Goal: Task Accomplishment & Management: Complete application form

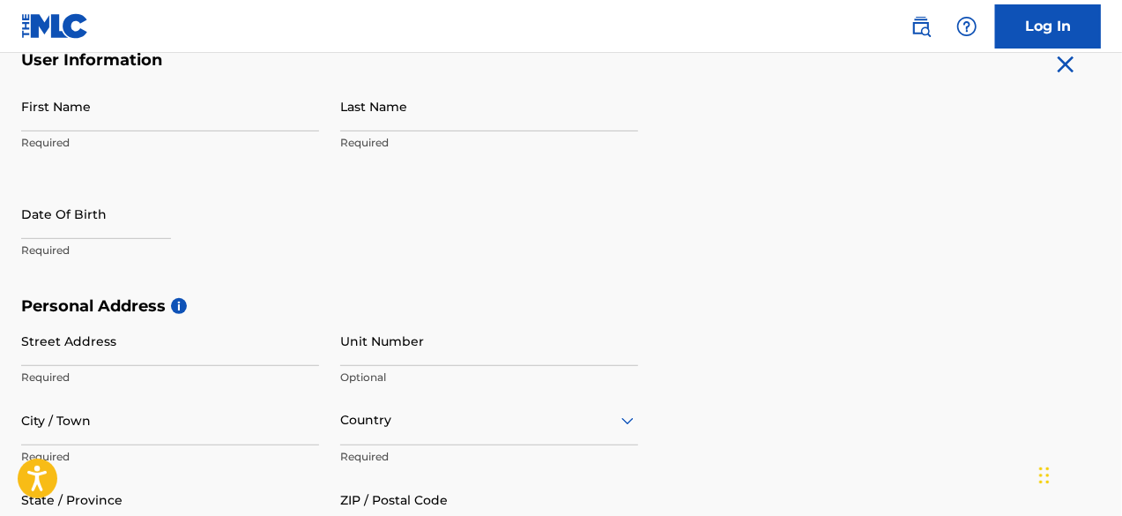
scroll to position [361, 0]
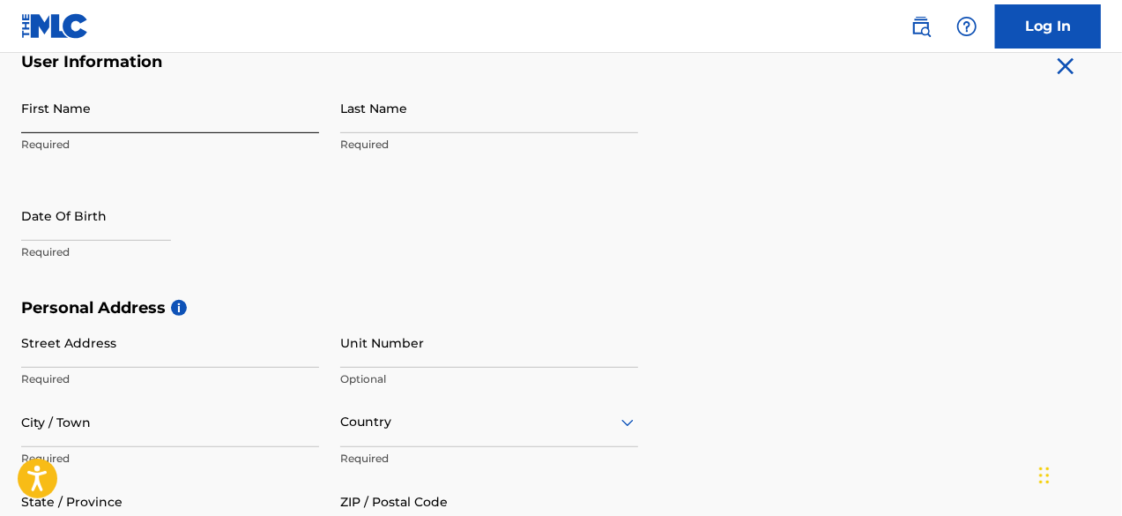
click at [92, 108] on input "First Name" at bounding box center [170, 108] width 298 height 50
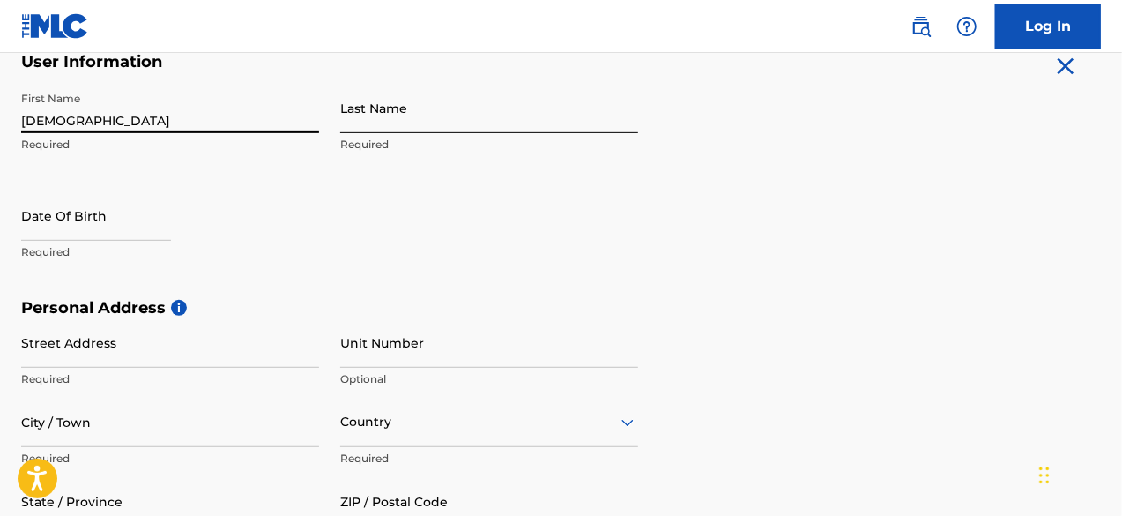
type input "[DEMOGRAPHIC_DATA]"
click at [443, 116] on input "Last Name" at bounding box center [489, 108] width 298 height 50
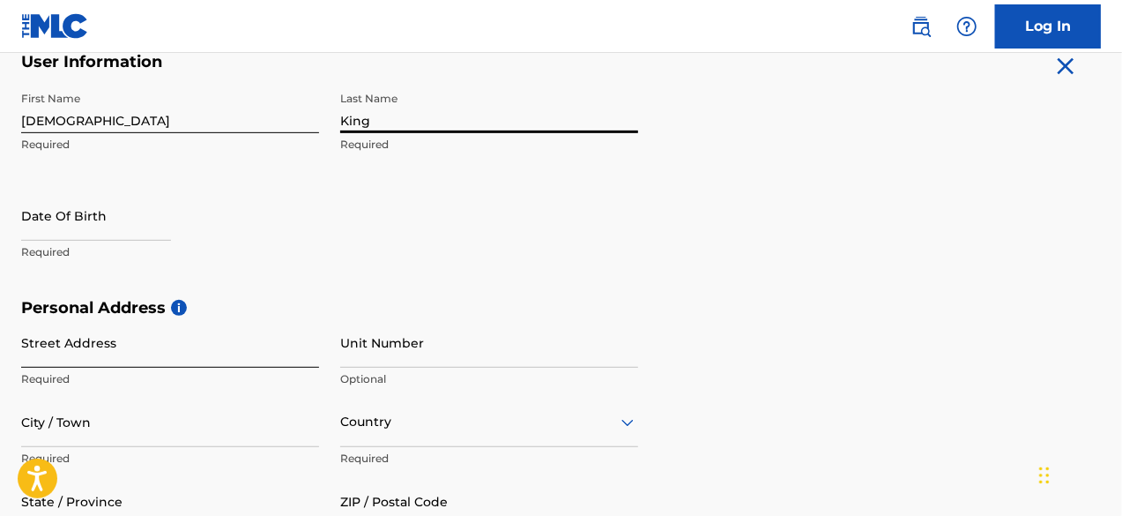
type input "King"
click at [75, 337] on input "Street Address" at bounding box center [170, 342] width 298 height 50
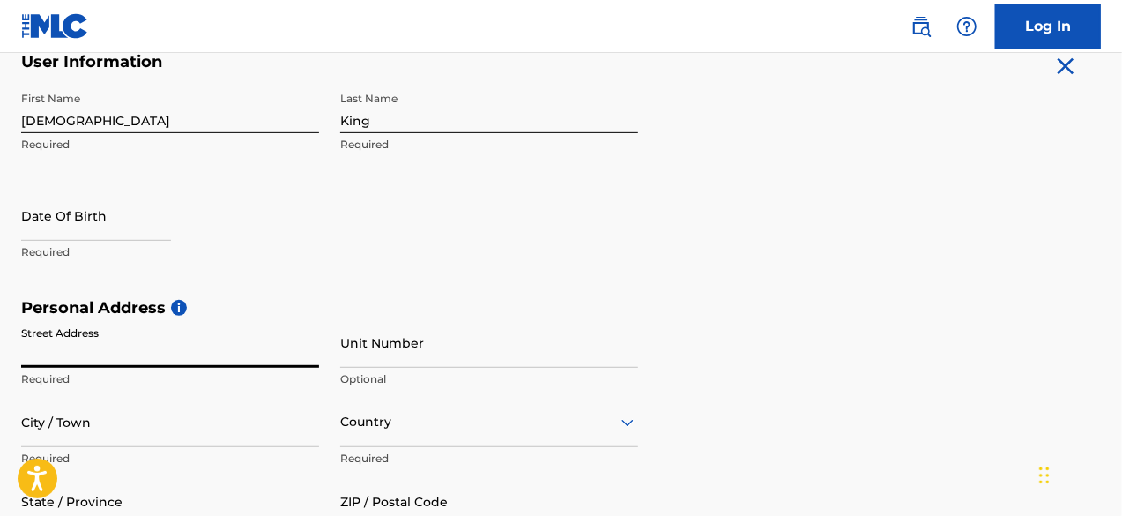
type input "[STREET_ADDRESS]"
type input "SUITE 100 PMB 1328"
type input "[GEOGRAPHIC_DATA]"
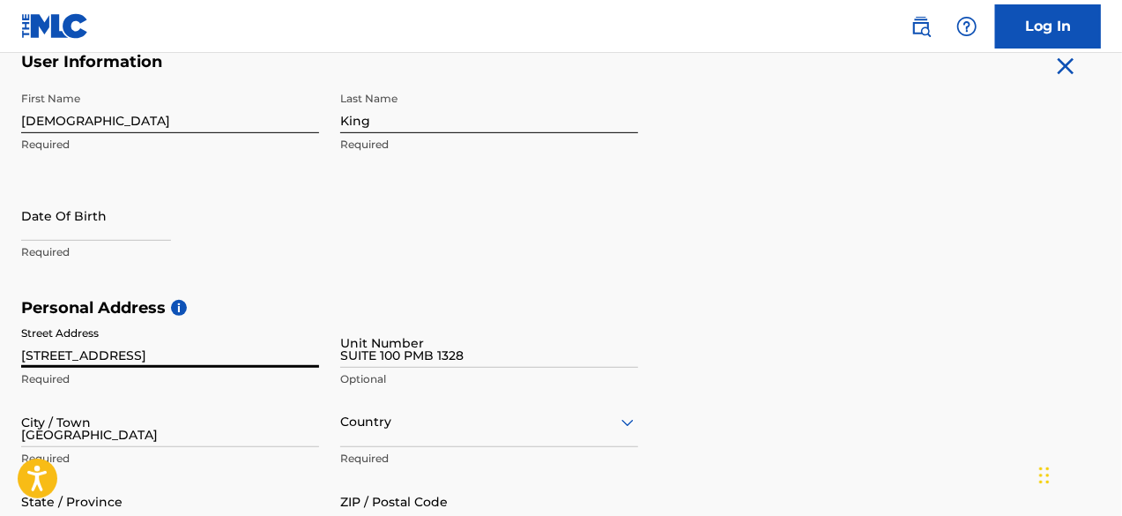
type input "[GEOGRAPHIC_DATA]"
type input "FL"
type input "33607"
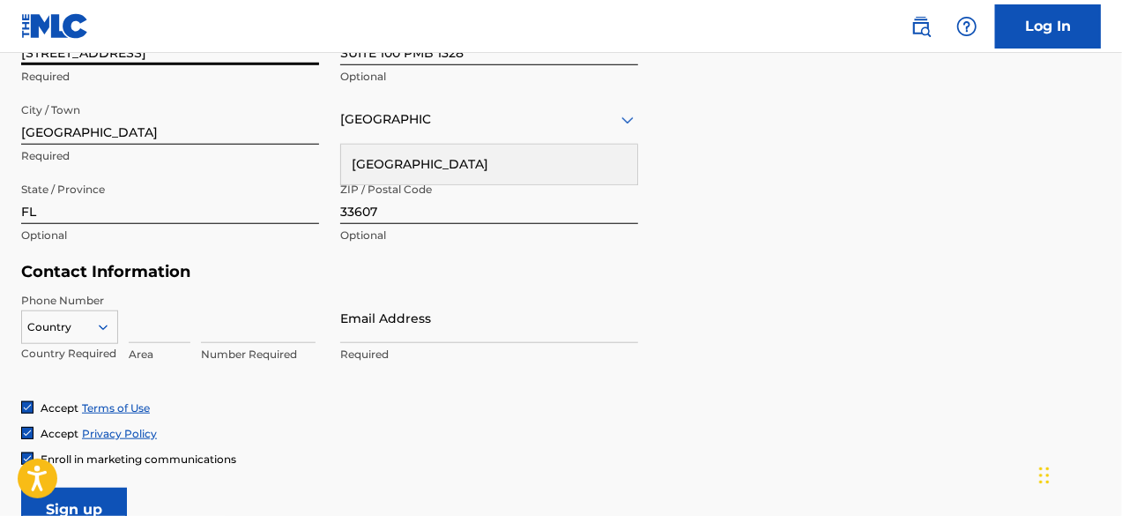
scroll to position [673, 0]
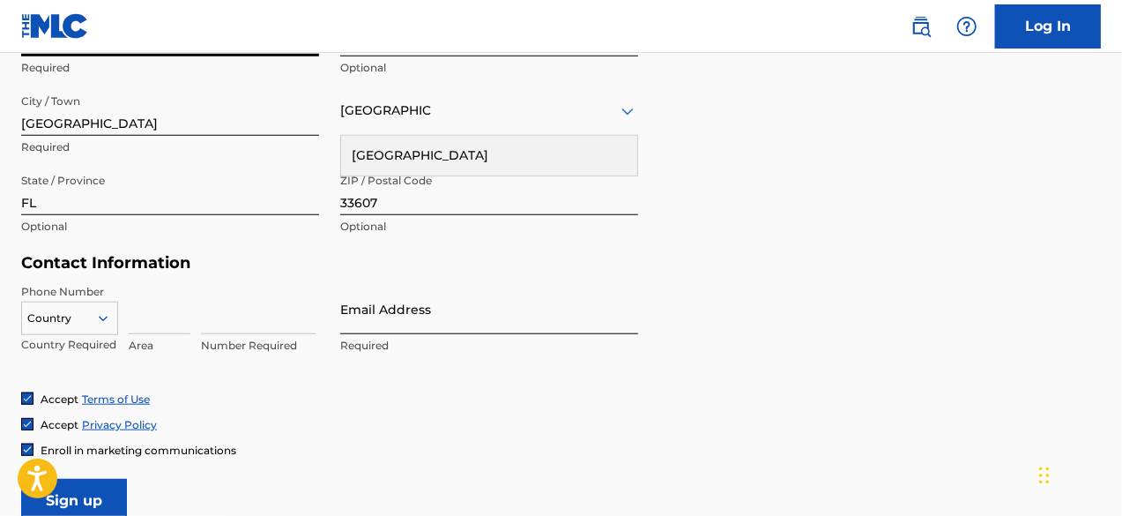
click at [372, 314] on input "Email Address" at bounding box center [489, 309] width 298 height 50
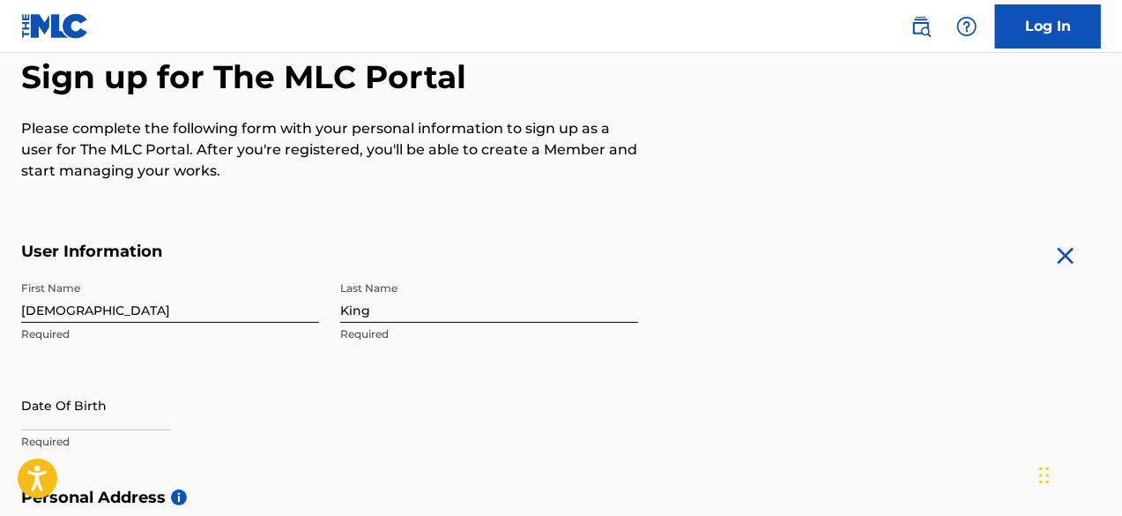
scroll to position [170, 0]
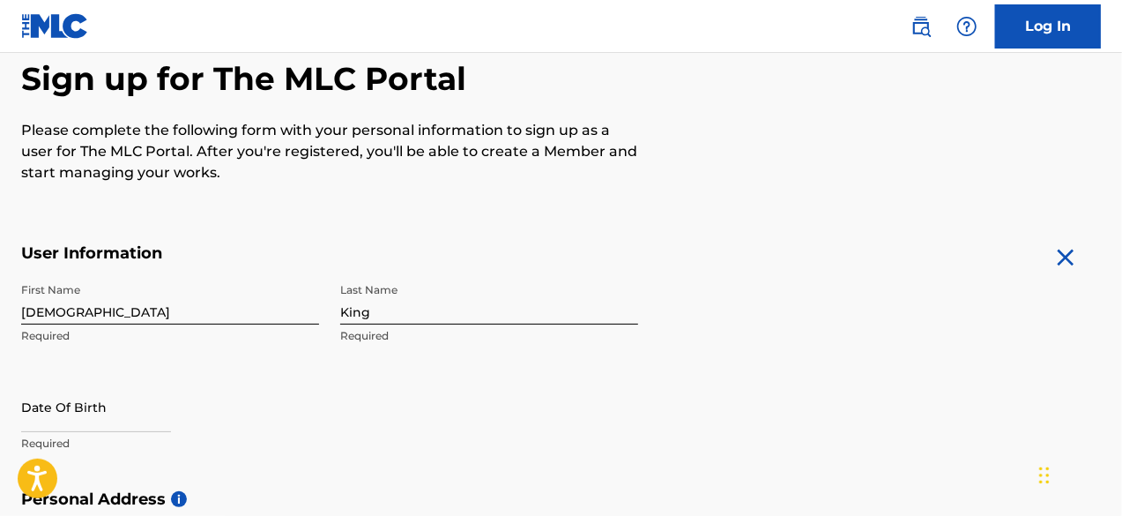
click at [97, 316] on input "[DEMOGRAPHIC_DATA]" at bounding box center [170, 299] width 298 height 50
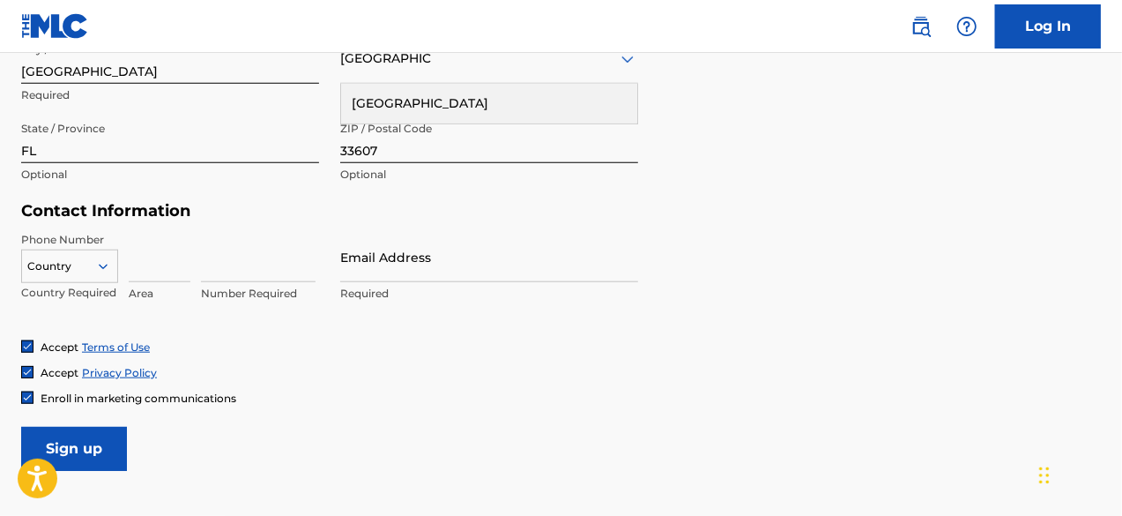
scroll to position [730, 0]
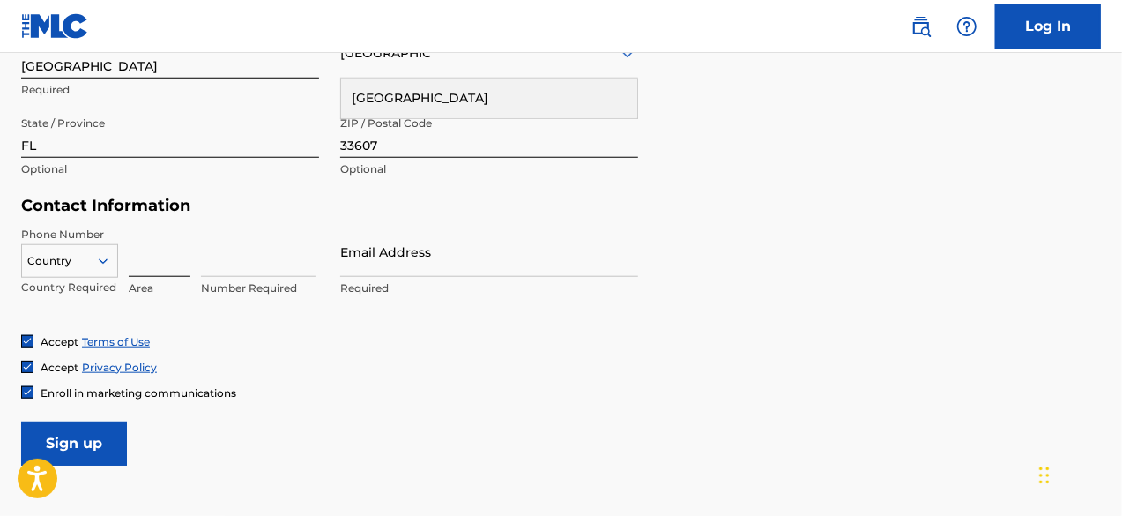
type input "Charis"
click at [140, 263] on input at bounding box center [160, 252] width 62 height 50
type input "845"
type input "4193991"
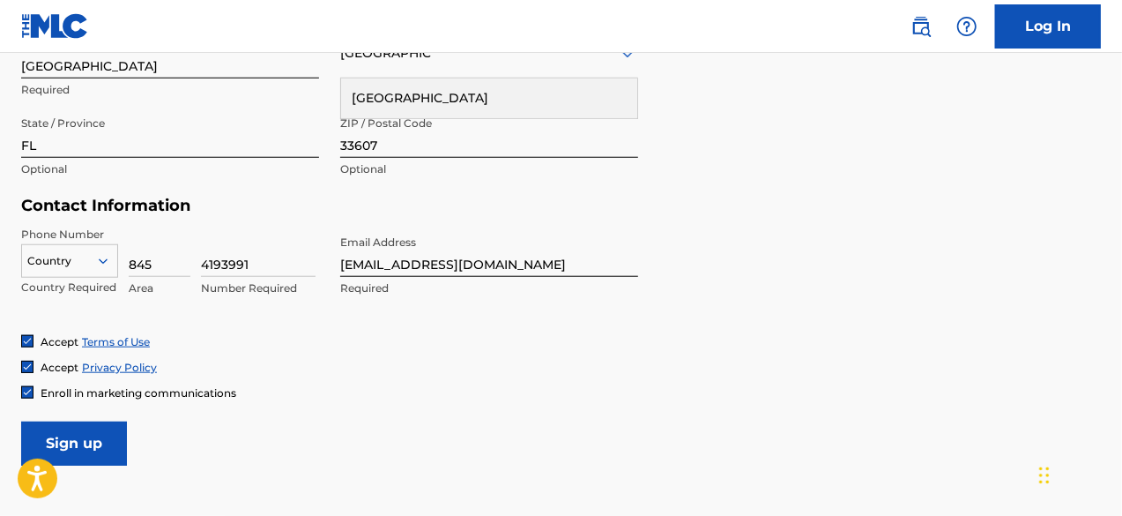
click at [371, 270] on input "[EMAIL_ADDRESS][DOMAIN_NAME]" at bounding box center [489, 252] width 298 height 50
click at [370, 266] on input "[EMAIL_ADDRESS][DOMAIN_NAME]" at bounding box center [489, 252] width 298 height 50
click at [372, 261] on input "[EMAIL_ADDRESS][DOMAIN_NAME]" at bounding box center [489, 252] width 298 height 50
click at [374, 266] on input "[EMAIL_ADDRESS][DOMAIN_NAME]" at bounding box center [489, 252] width 298 height 50
click at [372, 264] on input "[EMAIL_ADDRESS][DOMAIN_NAME]" at bounding box center [489, 252] width 298 height 50
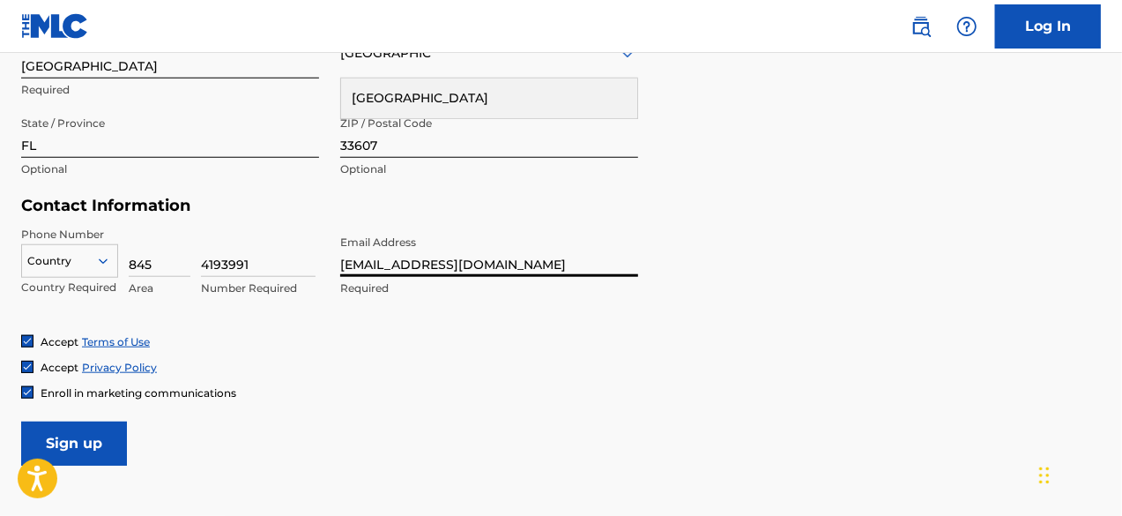
click at [377, 261] on input "[EMAIL_ADDRESS][DOMAIN_NAME]" at bounding box center [489, 252] width 298 height 50
click at [388, 257] on input "[EMAIL_ADDRESS][DOMAIN_NAME]" at bounding box center [489, 252] width 298 height 50
click at [380, 266] on input "[EMAIL_ADDRESS][DOMAIN_NAME]" at bounding box center [489, 252] width 298 height 50
type input "u"
type input "[EMAIL_ADDRESS][DOMAIN_NAME]"
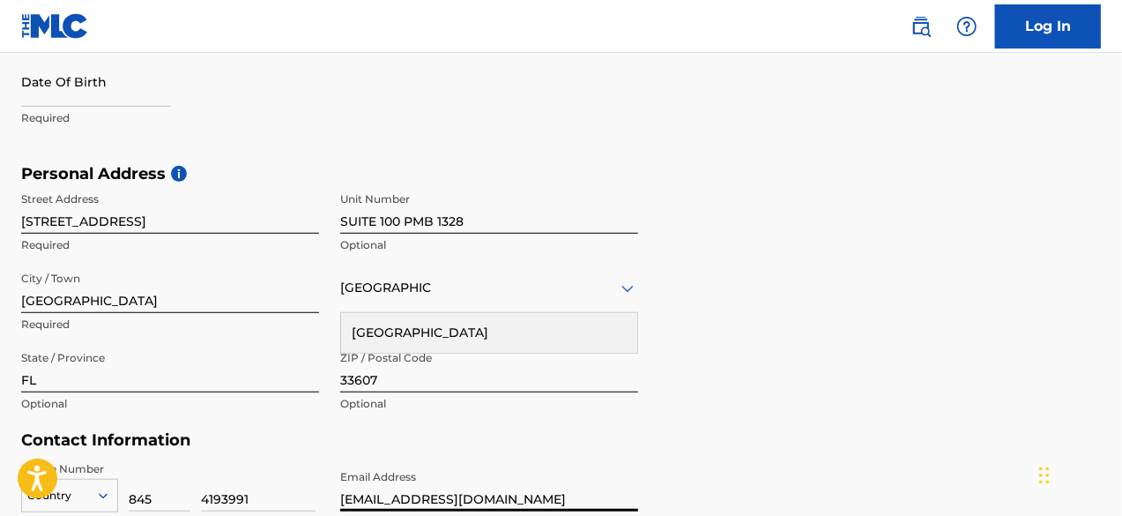
scroll to position [464, 0]
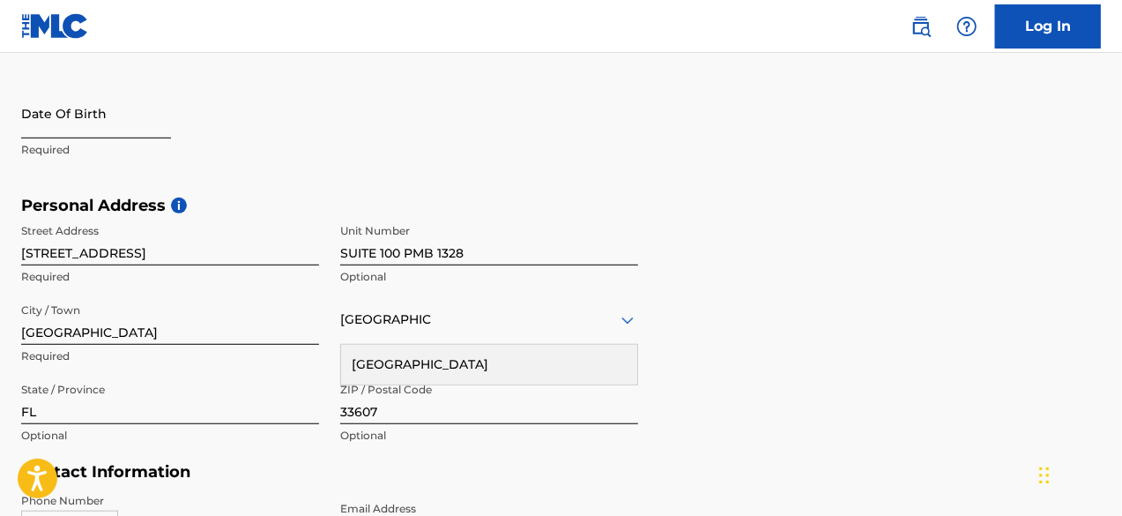
click at [42, 126] on input "text" at bounding box center [96, 113] width 150 height 50
select select "8"
select select "2025"
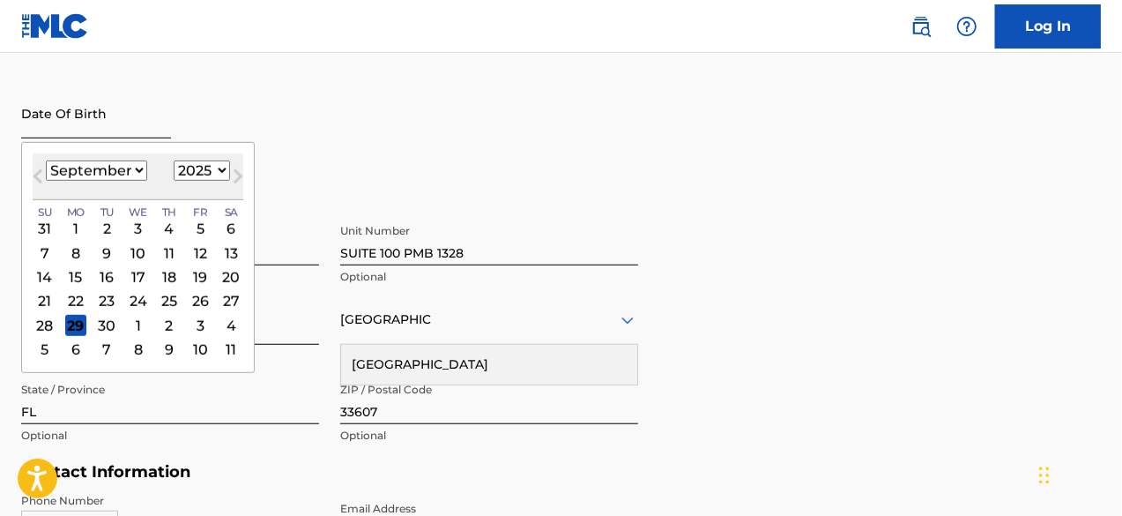
type input "[DATE]"
click at [200, 175] on select "1899 1900 1901 1902 1903 1904 1905 1906 1907 1908 1909 1910 1911 1912 1913 1914…" at bounding box center [202, 170] width 56 height 20
select select "1996"
click at [174, 160] on select "1899 1900 1901 1902 1903 1904 1905 1906 1907 1908 1909 1910 1911 1912 1913 1914…" at bounding box center [202, 170] width 56 height 20
click at [120, 173] on select "January February March April May June July August September October November De…" at bounding box center [96, 170] width 101 height 20
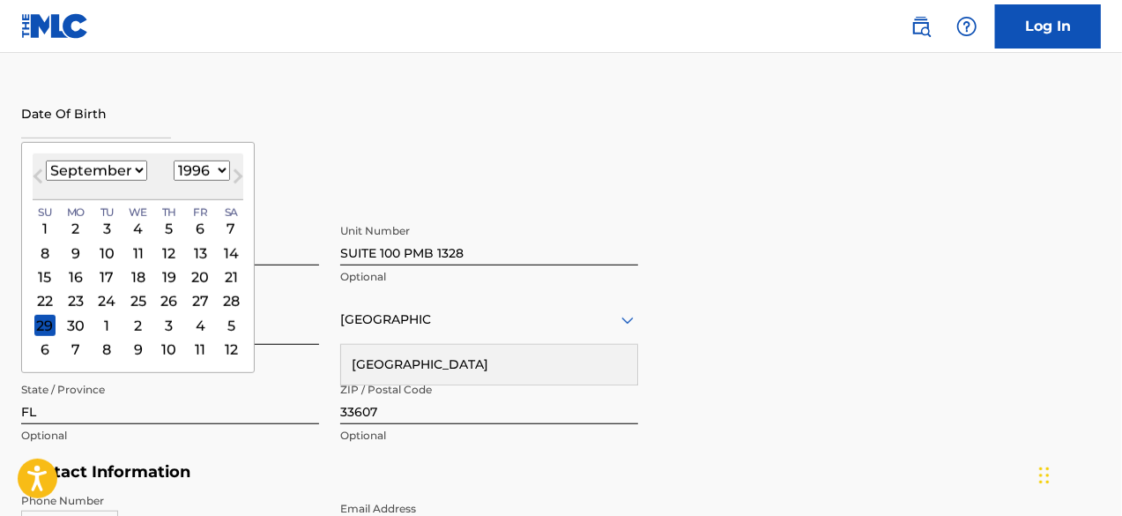
select select "0"
click at [46, 160] on select "January February March April May June July August September October November De…" at bounding box center [96, 170] width 101 height 20
click at [132, 229] on div "3" at bounding box center [138, 228] width 21 height 21
type input "[DATE]"
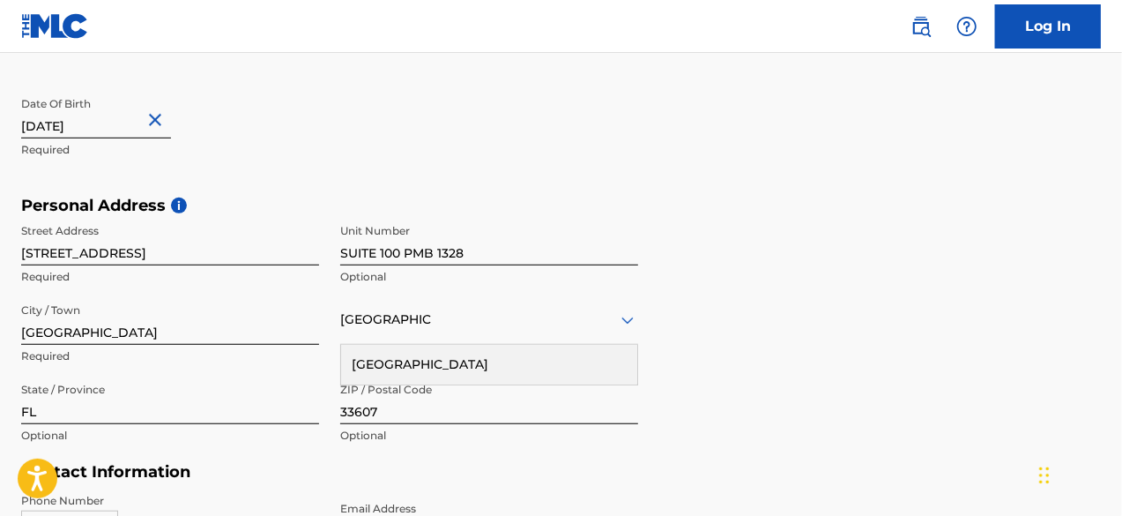
click at [100, 127] on input "[DATE]" at bounding box center [96, 113] width 150 height 50
select select "1996"
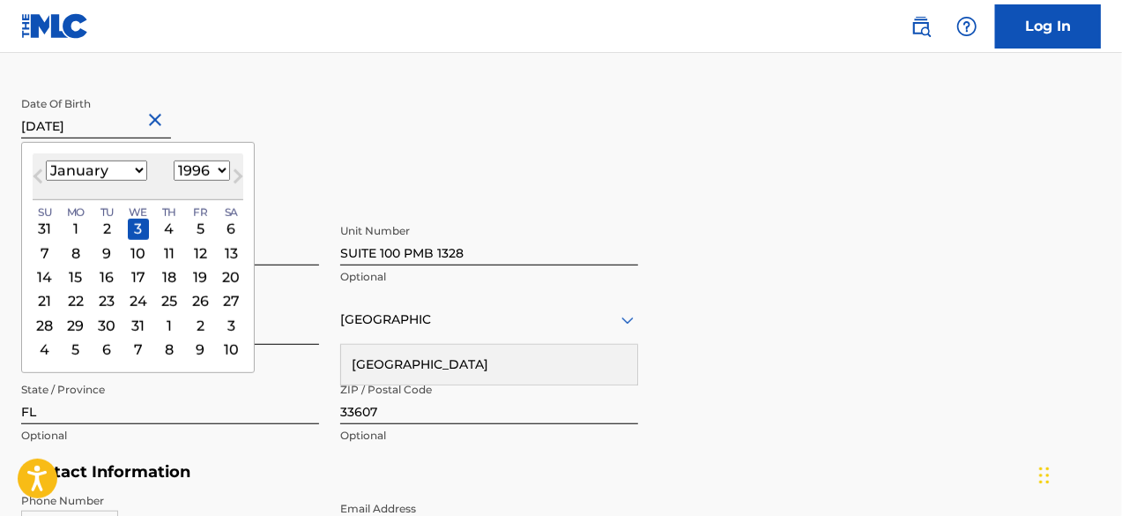
click at [63, 176] on select "January February March April May June July August September October November De…" at bounding box center [96, 170] width 101 height 20
select select "4"
click at [46, 160] on select "January February March April May June July August September October November De…" at bounding box center [96, 170] width 101 height 20
click at [159, 327] on div "30" at bounding box center [169, 325] width 21 height 21
type input "[DATE]"
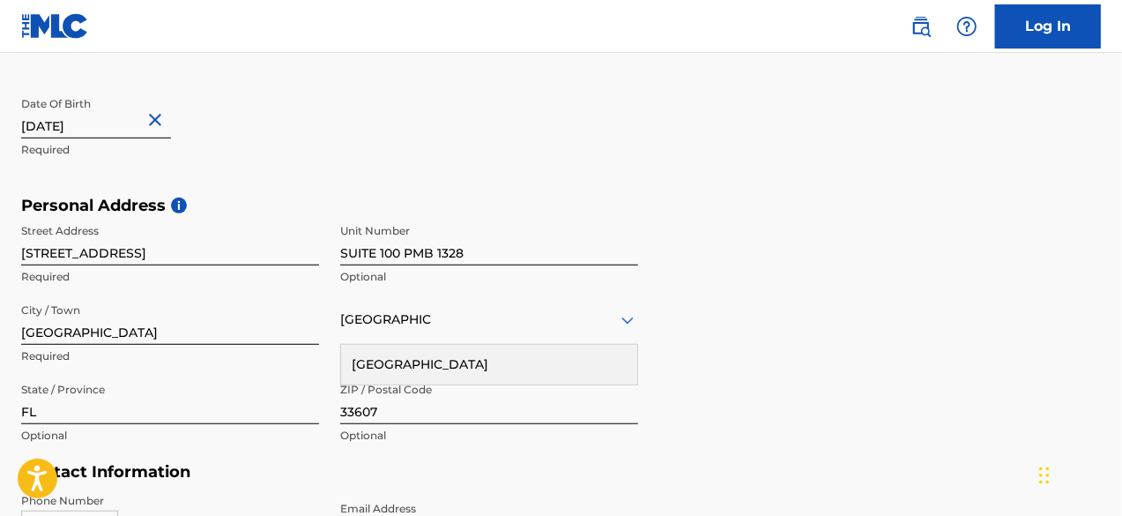
click at [51, 122] on input "[DATE]" at bounding box center [96, 113] width 150 height 50
select select "4"
select select "1996"
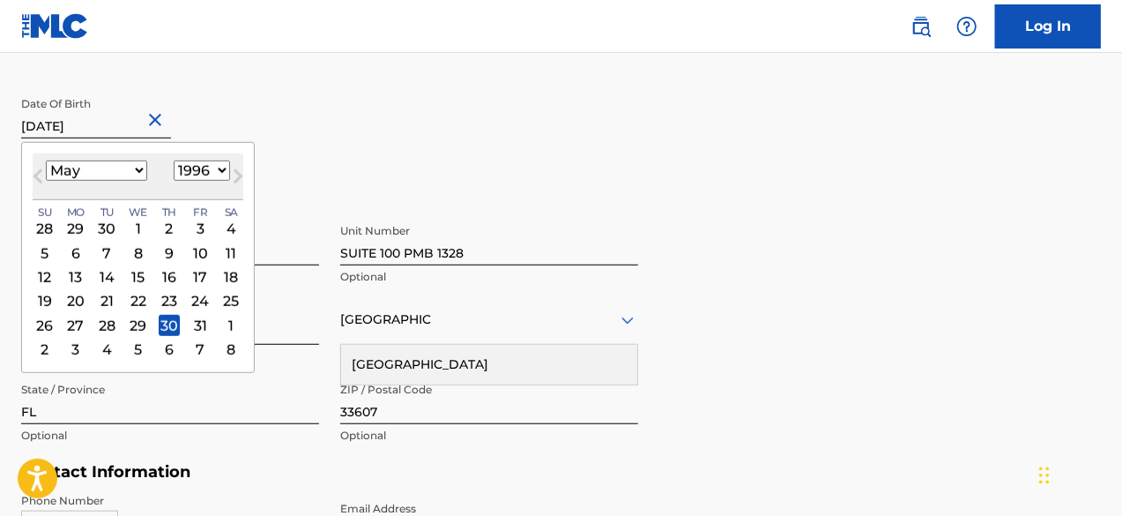
click at [100, 175] on select "January February March April May June July August September October November De…" at bounding box center [96, 170] width 101 height 20
select select "0"
click at [46, 160] on select "January February March April May June July August September October November De…" at bounding box center [96, 170] width 101 height 20
click at [106, 321] on div "30" at bounding box center [106, 325] width 21 height 21
type input "[DATE]"
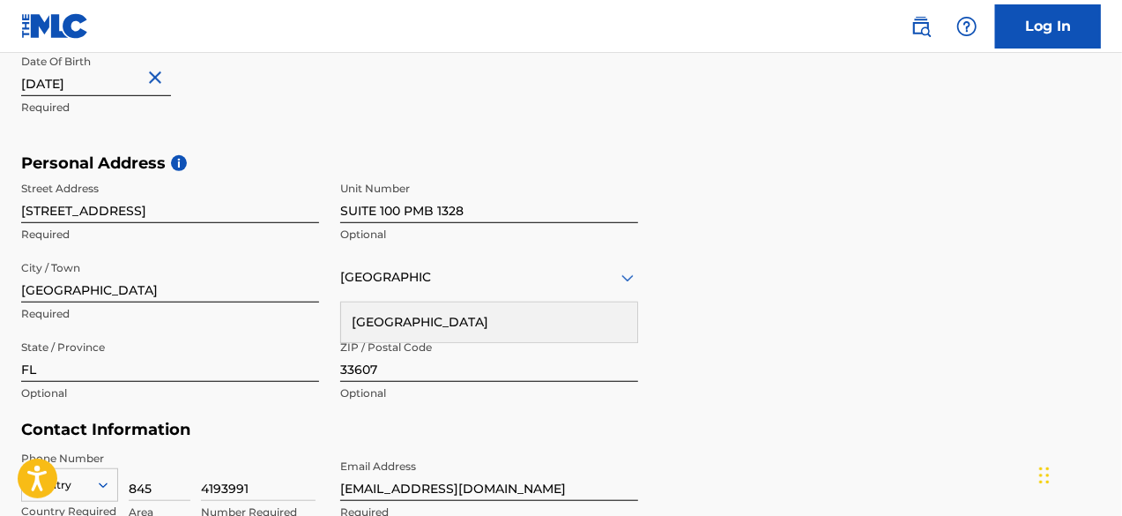
scroll to position [473, 0]
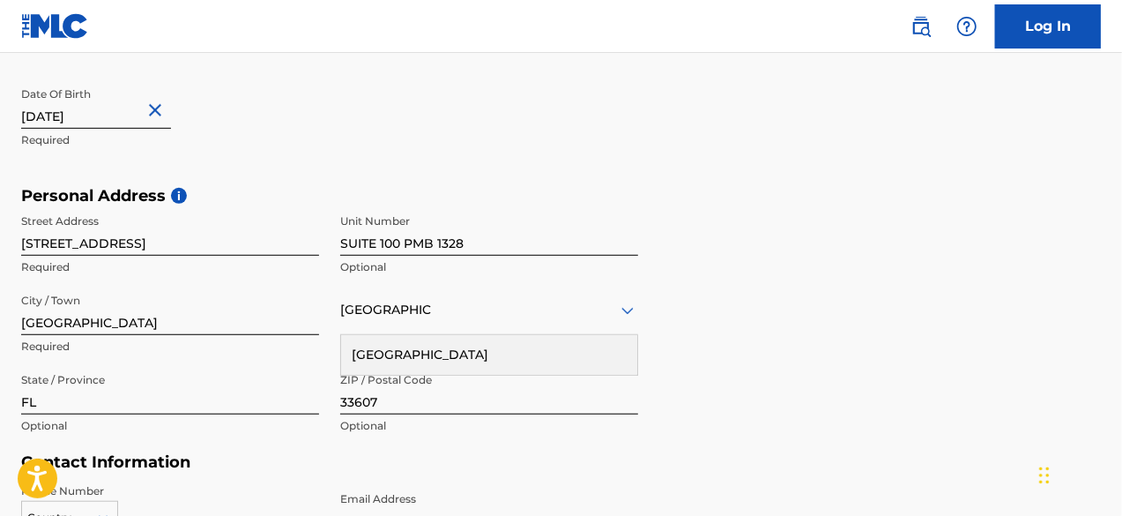
click at [467, 248] on input "SUITE 100 PMB 1328" at bounding box center [489, 230] width 298 height 50
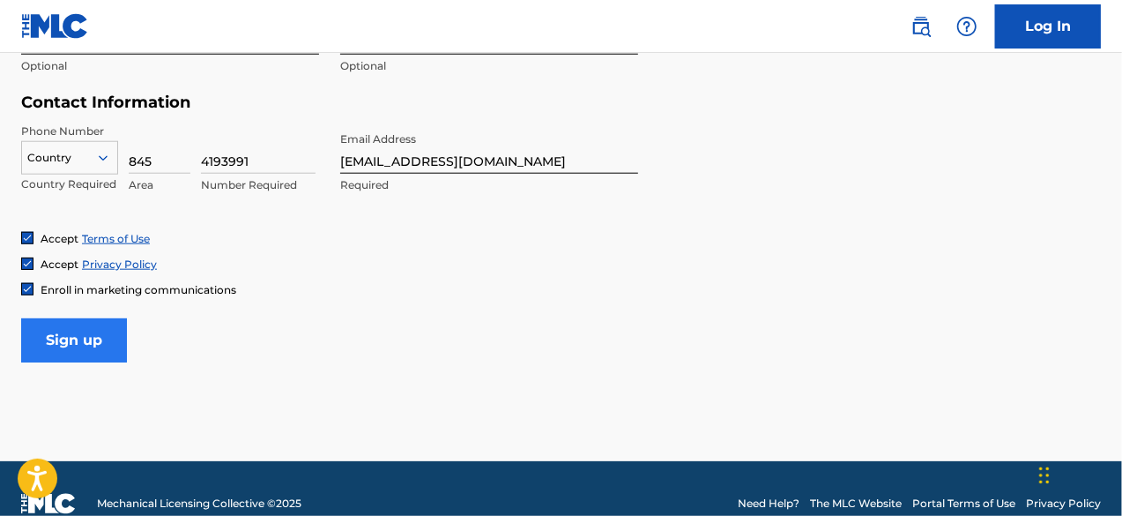
click at [88, 353] on input "Sign up" at bounding box center [74, 340] width 106 height 44
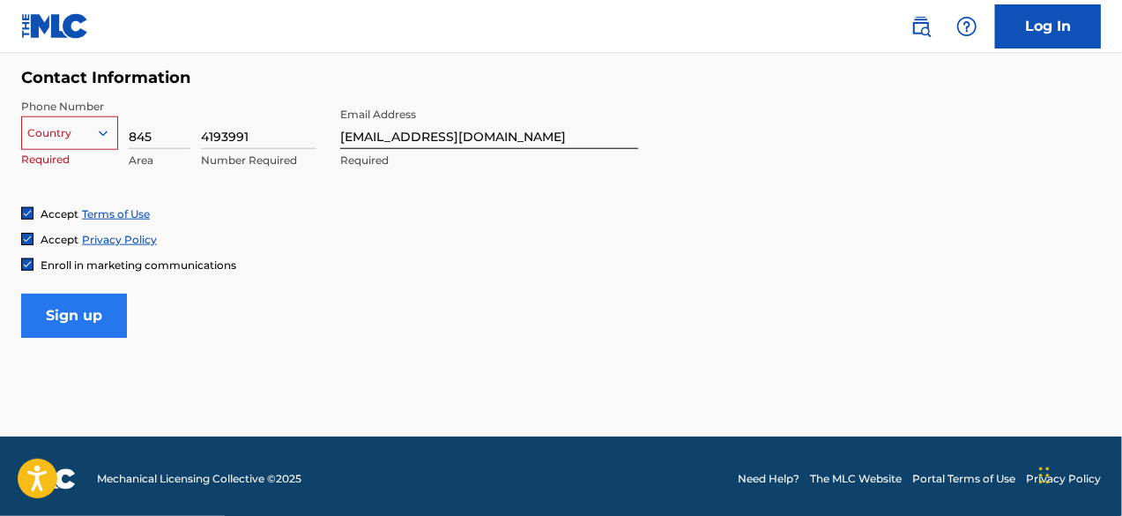
scroll to position [862, 0]
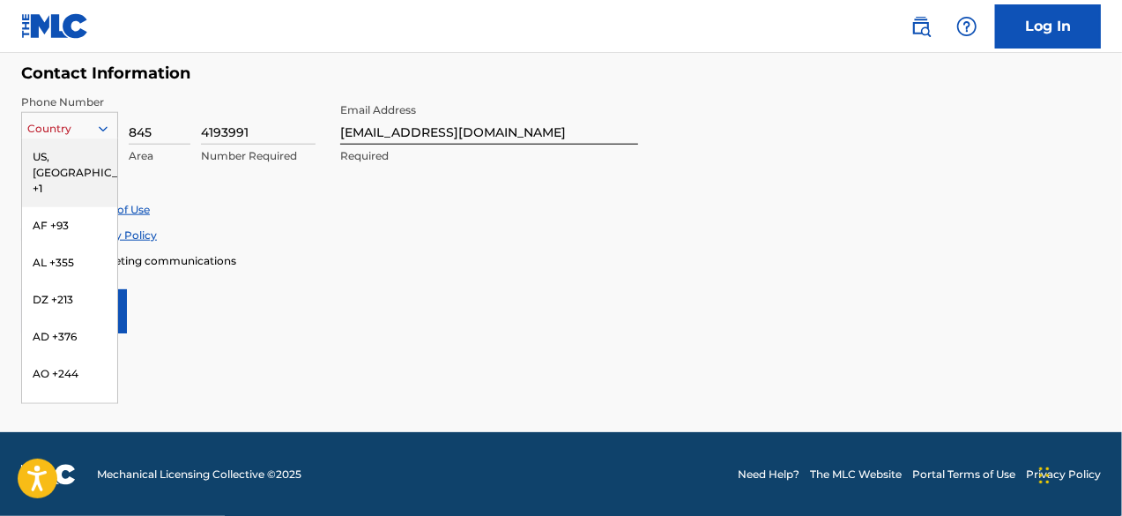
click at [53, 159] on div "US, [GEOGRAPHIC_DATA] +1" at bounding box center [69, 172] width 95 height 69
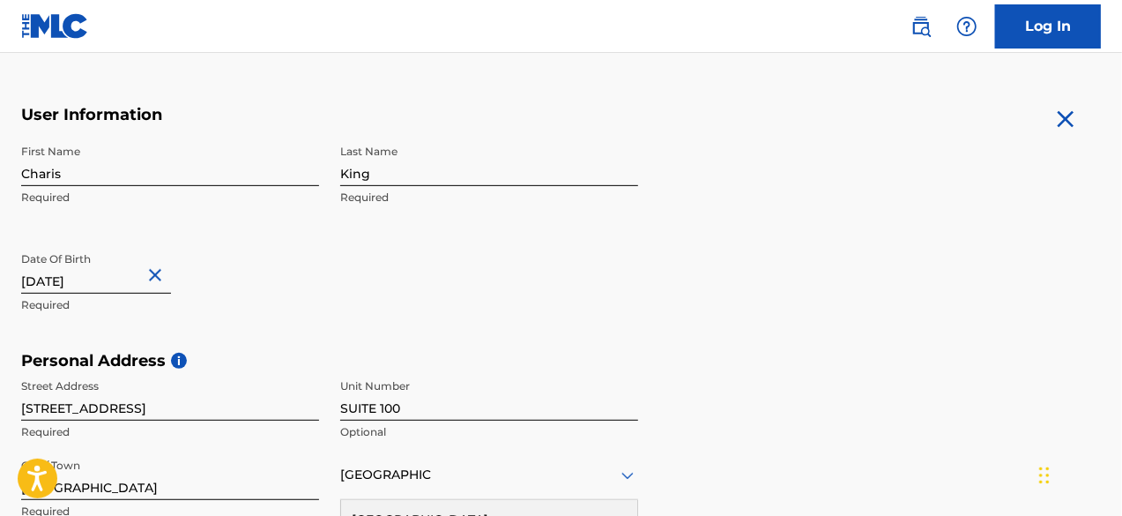
scroll to position [265, 0]
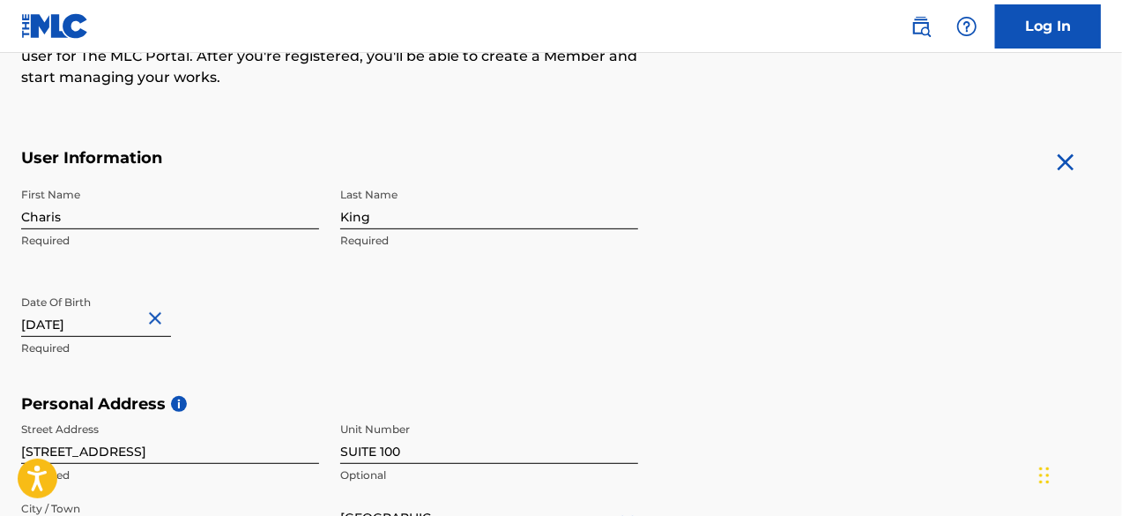
click at [450, 457] on input "SUITE 100" at bounding box center [489, 438] width 298 height 50
type input "S"
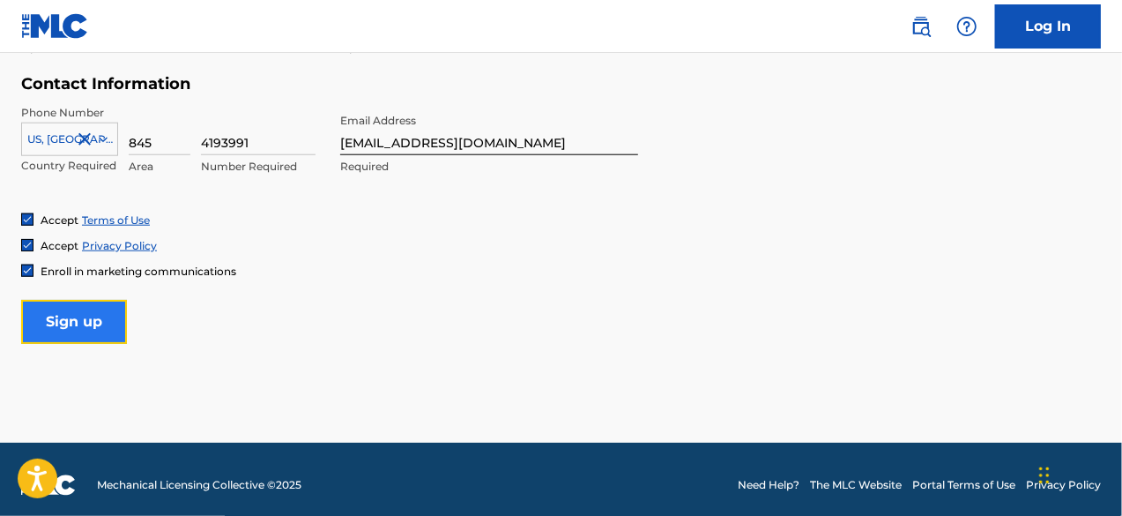
click at [104, 327] on input "Sign up" at bounding box center [74, 322] width 106 height 44
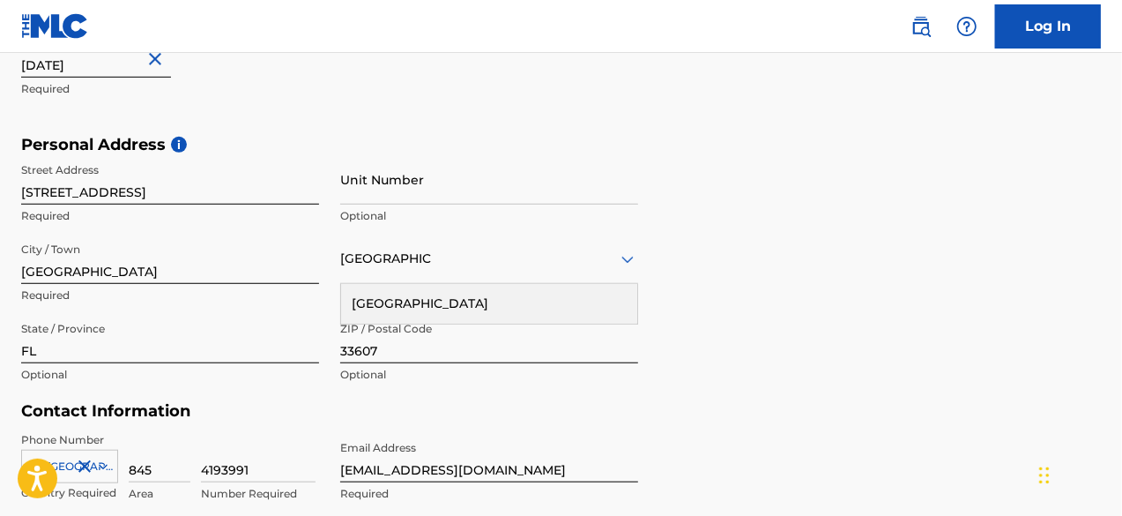
click at [806, 235] on div "Personal Address i Street Address [STREET_ADDRESS] Required Unit Number Optiona…" at bounding box center [561, 268] width 1080 height 267
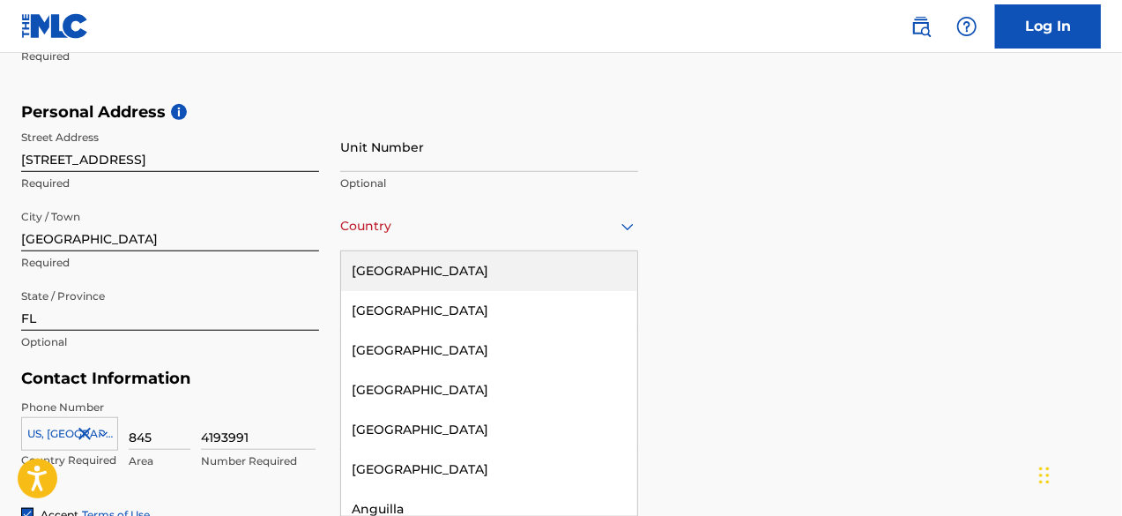
click at [532, 281] on div "[GEOGRAPHIC_DATA]" at bounding box center [489, 271] width 296 height 40
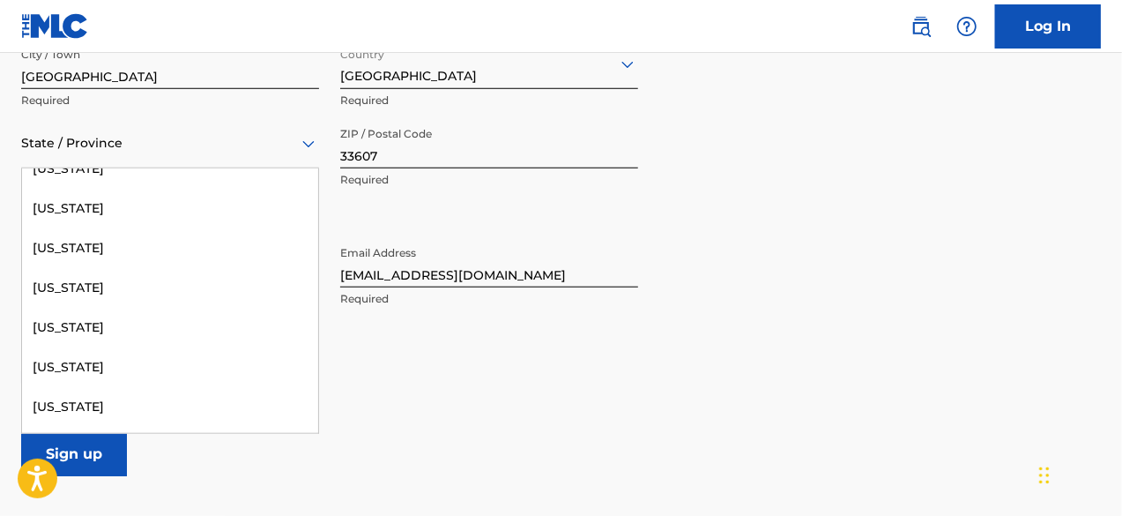
scroll to position [185, 0]
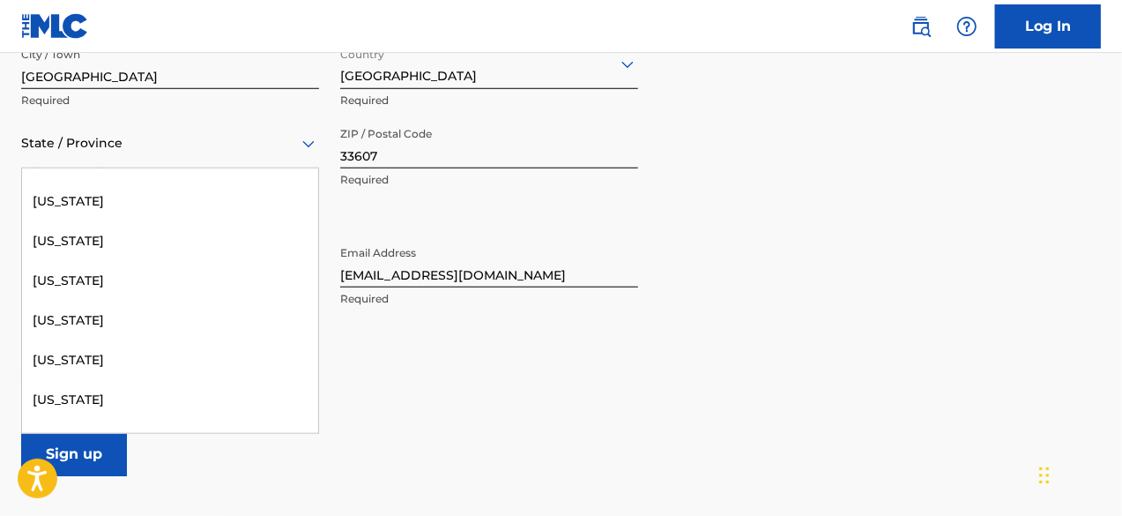
click at [101, 395] on div "[US_STATE]" at bounding box center [170, 400] width 296 height 40
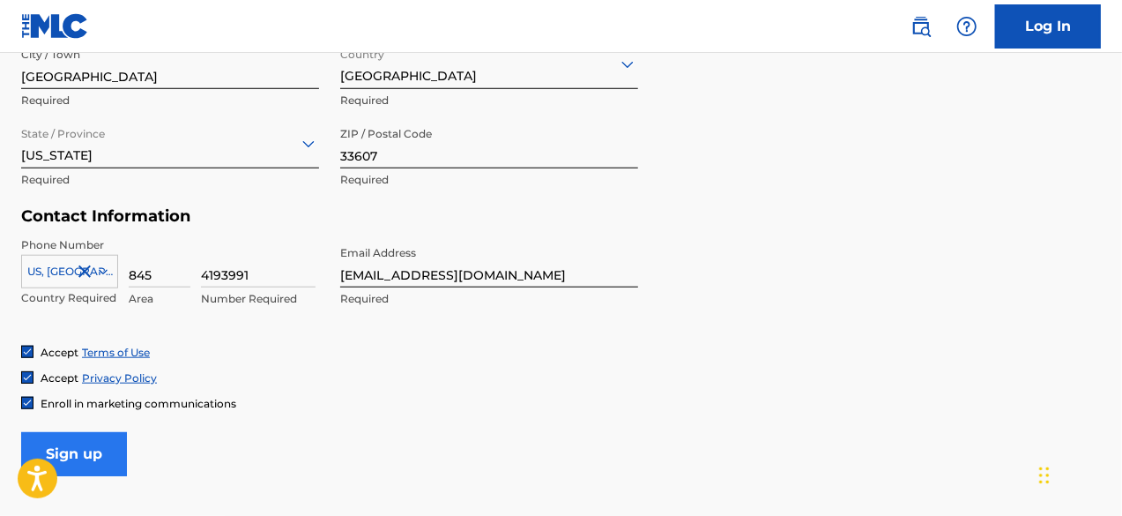
click at [101, 450] on input "Sign up" at bounding box center [74, 454] width 106 height 44
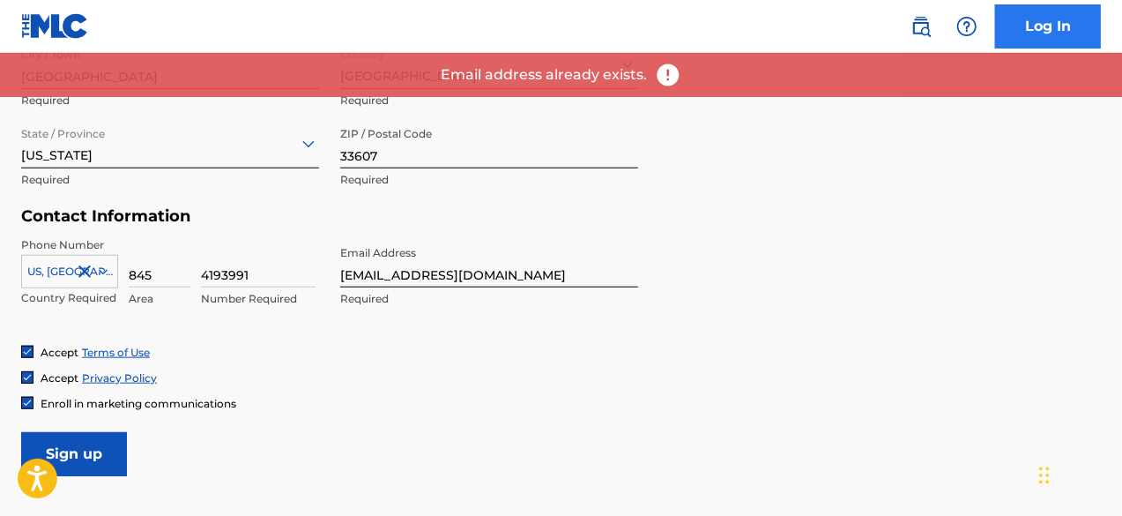
click at [1038, 29] on link "Log In" at bounding box center [1048, 26] width 106 height 44
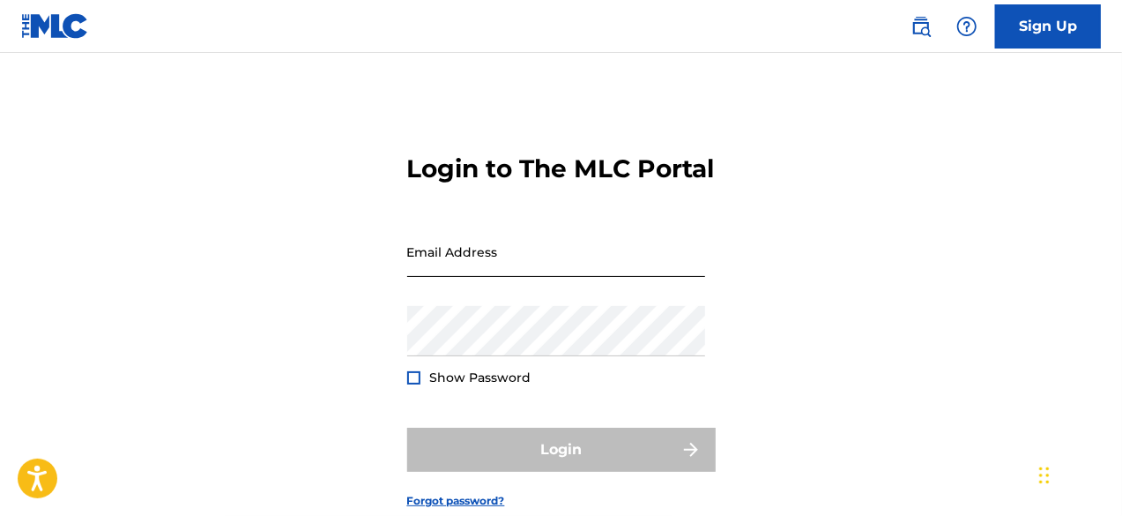
click at [566, 277] on input "Email Address" at bounding box center [556, 252] width 298 height 50
type input "[EMAIL_ADDRESS][DOMAIN_NAME]"
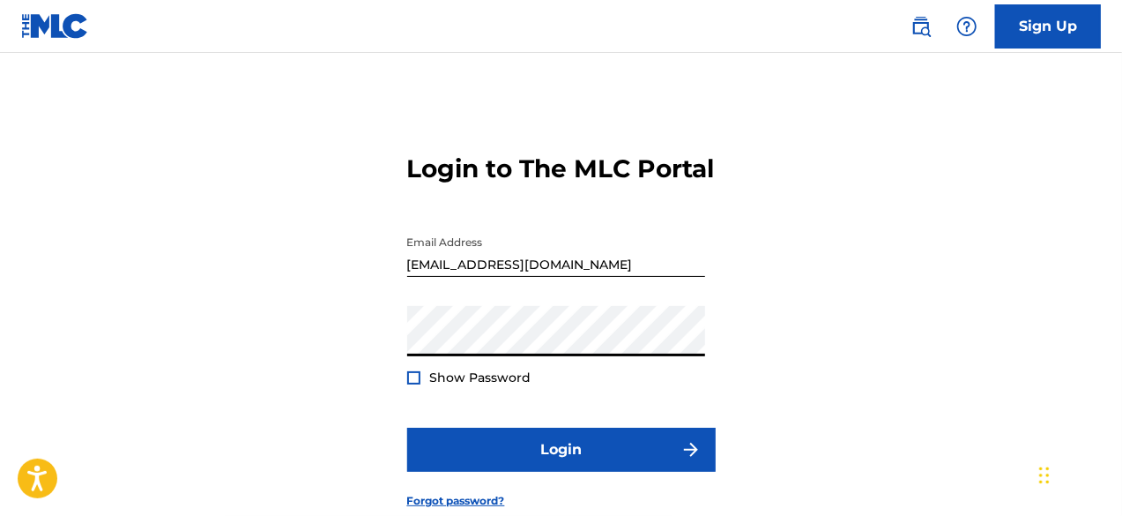
click at [407, 428] on button "Login" at bounding box center [561, 450] width 309 height 44
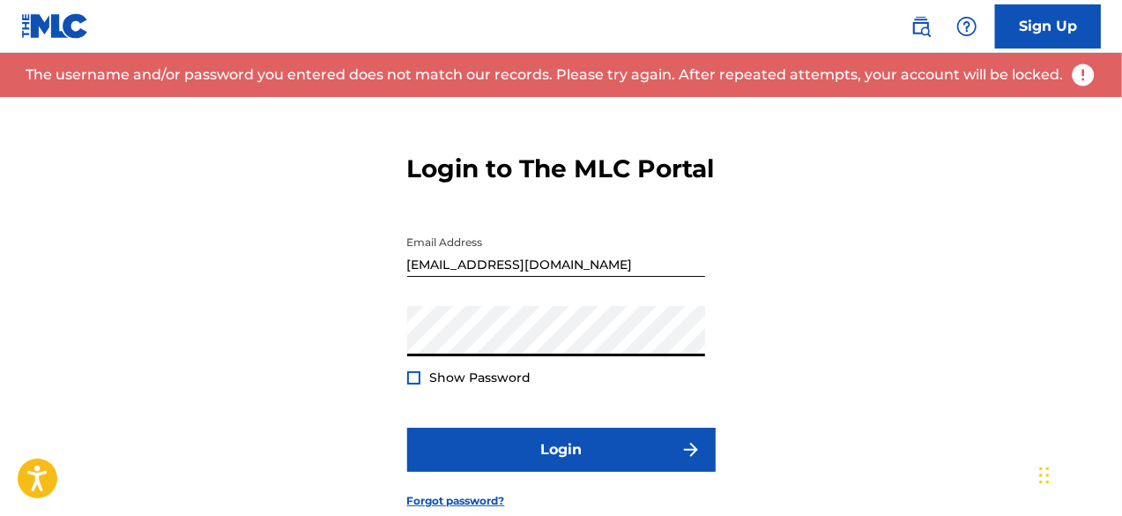
click at [343, 358] on div "Login to The MLC Portal Email Address [EMAIL_ADDRESS][DOMAIN_NAME] Password Sho…" at bounding box center [561, 317] width 1122 height 440
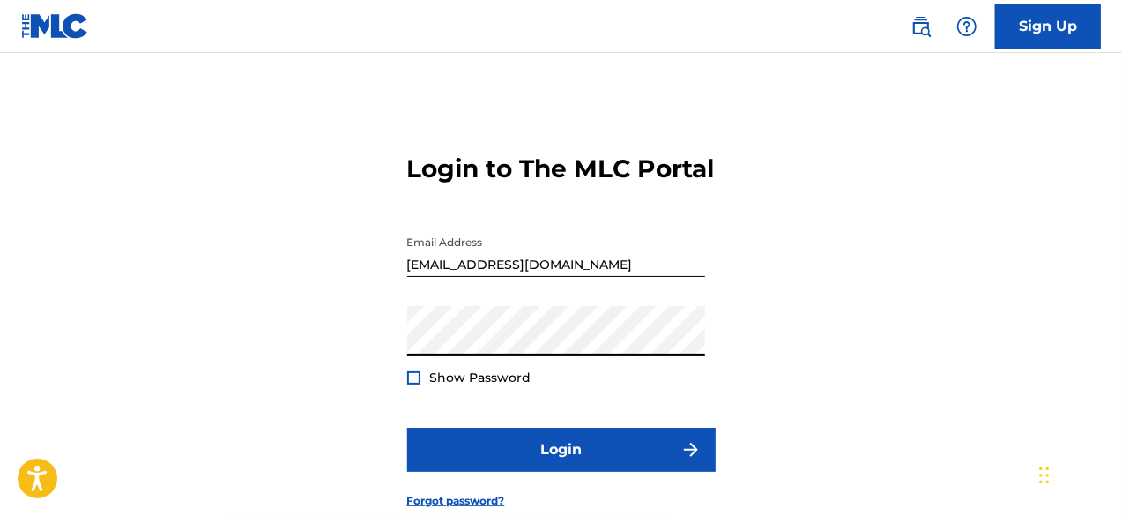
click at [407, 428] on button "Login" at bounding box center [561, 450] width 309 height 44
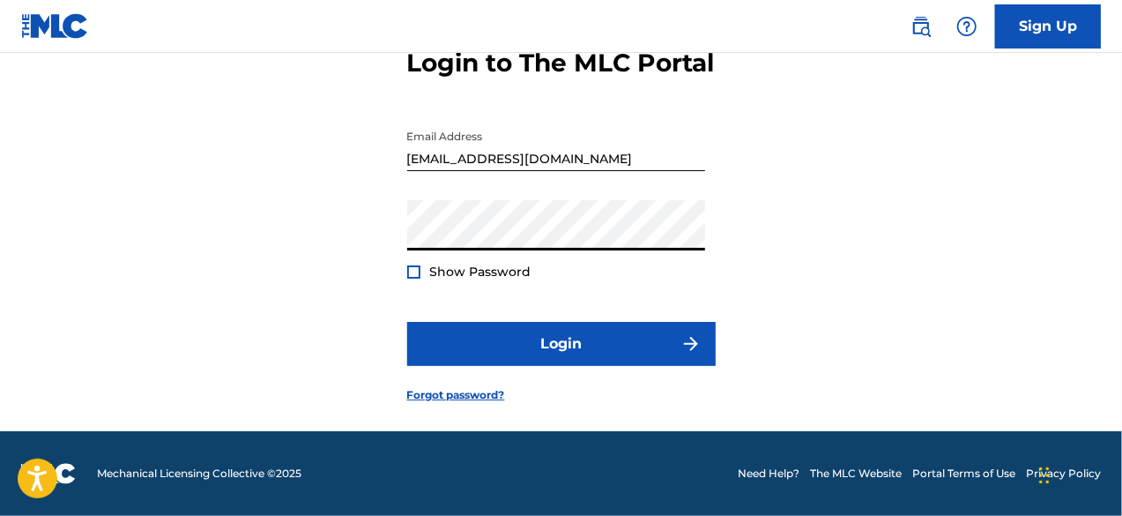
scroll to position [136, 0]
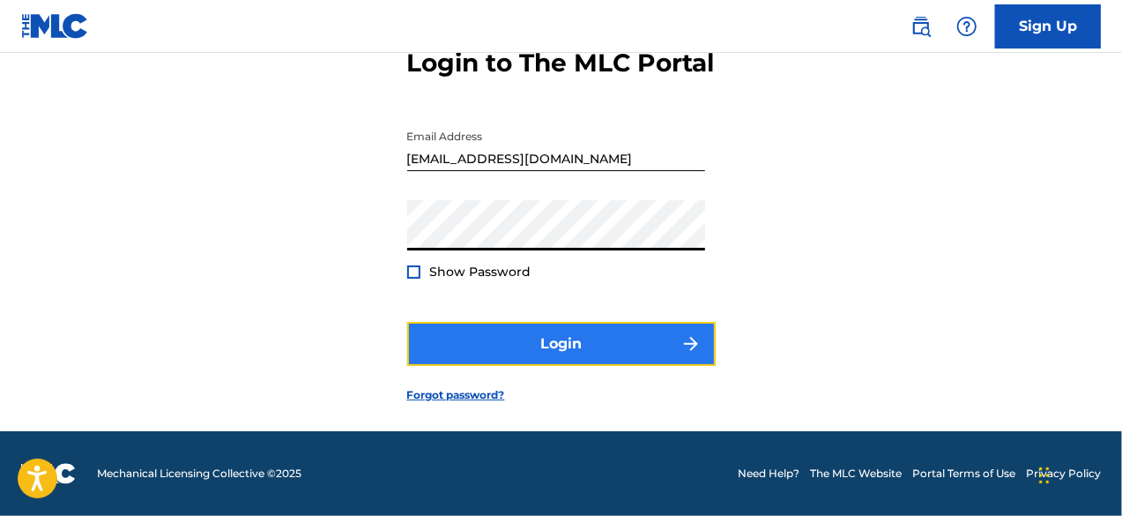
click at [543, 349] on button "Login" at bounding box center [561, 344] width 309 height 44
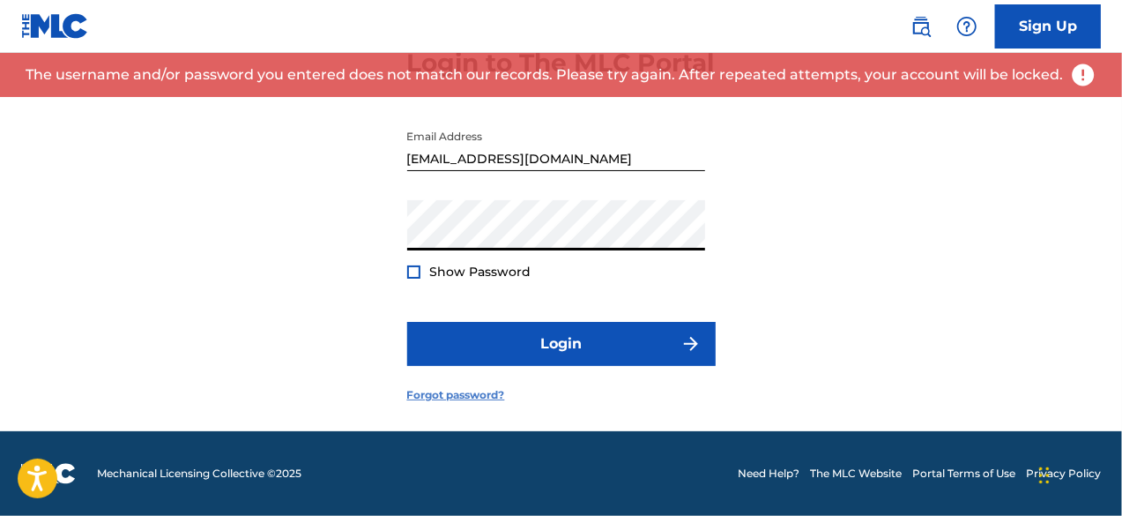
click at [438, 397] on link "Forgot password?" at bounding box center [456, 395] width 98 height 16
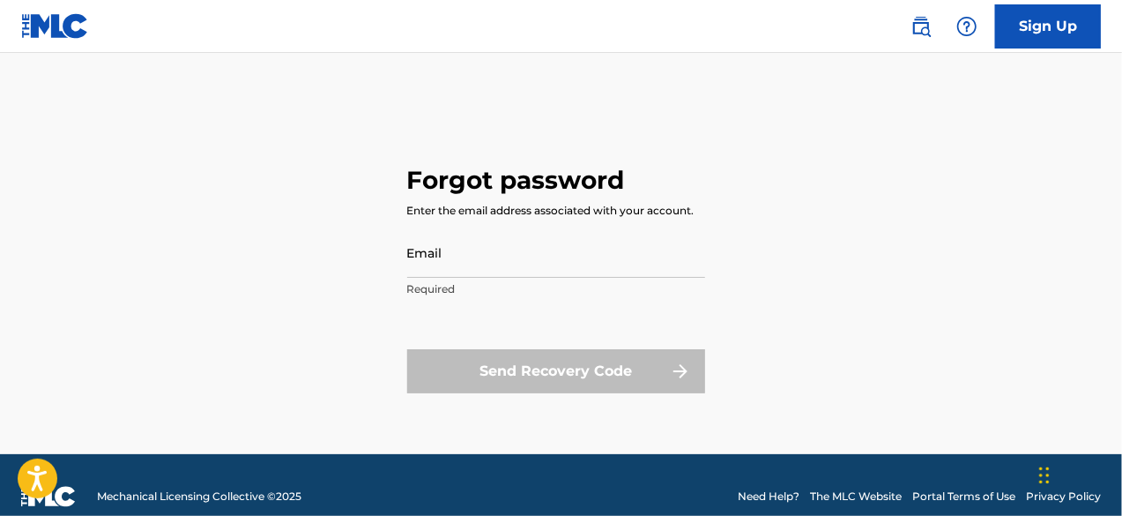
scroll to position [2, 0]
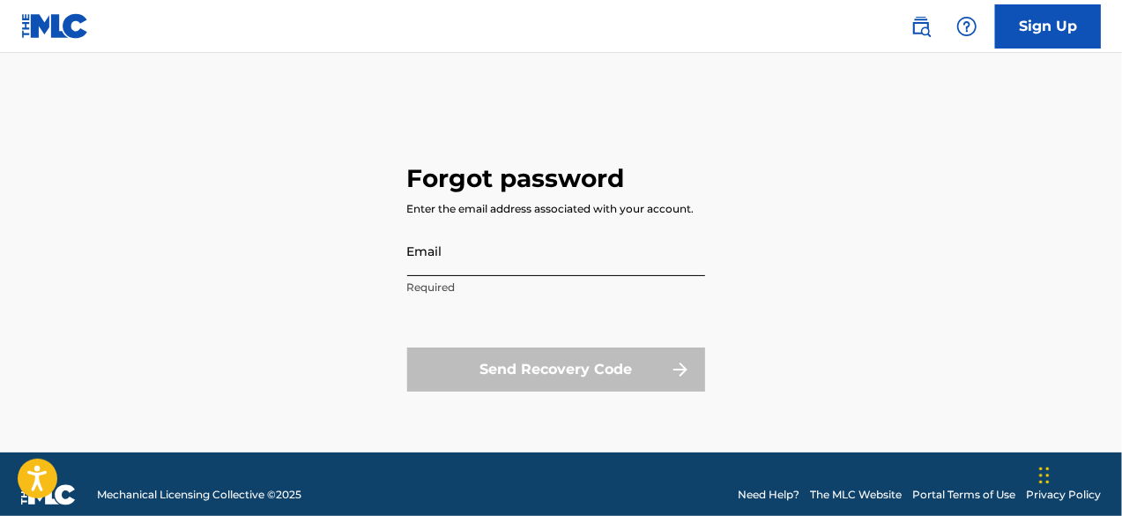
click at [427, 263] on input "Email" at bounding box center [556, 251] width 298 height 50
type input "[EMAIL_ADDRESS][DOMAIN_NAME]"
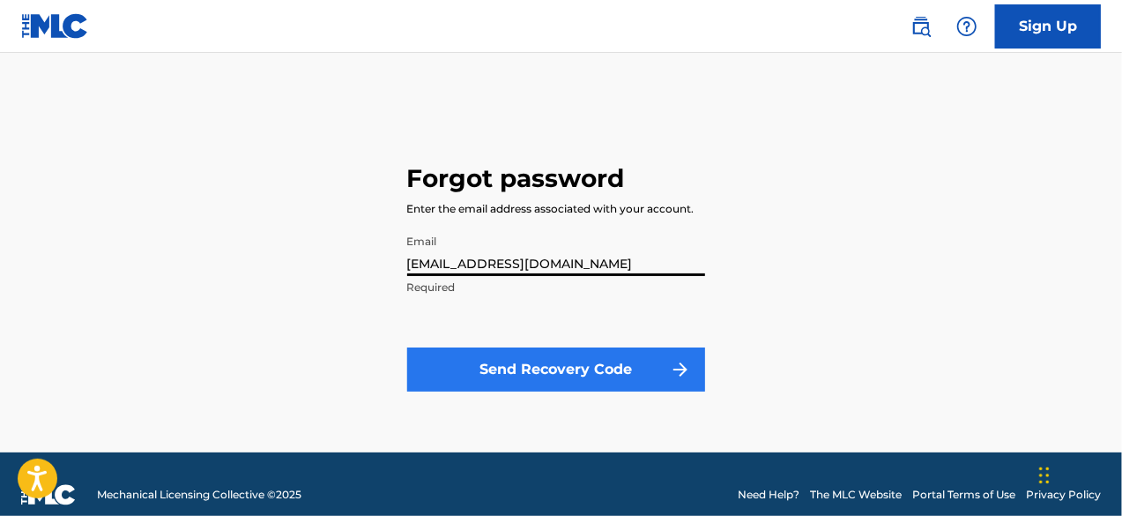
click at [446, 365] on button "Send Recovery Code" at bounding box center [556, 369] width 298 height 44
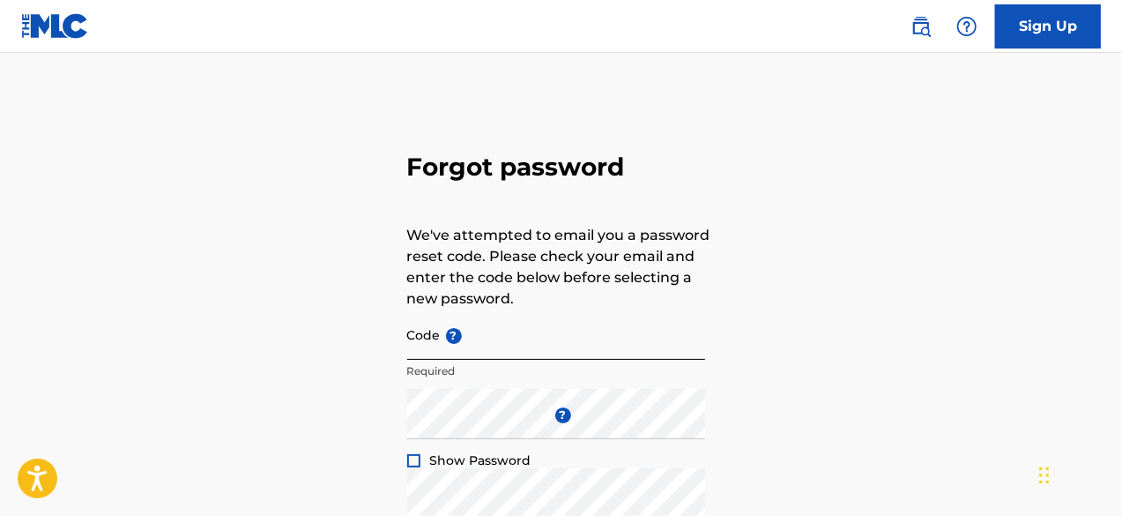
click at [490, 342] on input "Code ?" at bounding box center [556, 334] width 298 height 50
type input "ffadca4c923baf32ec20c58f91d1"
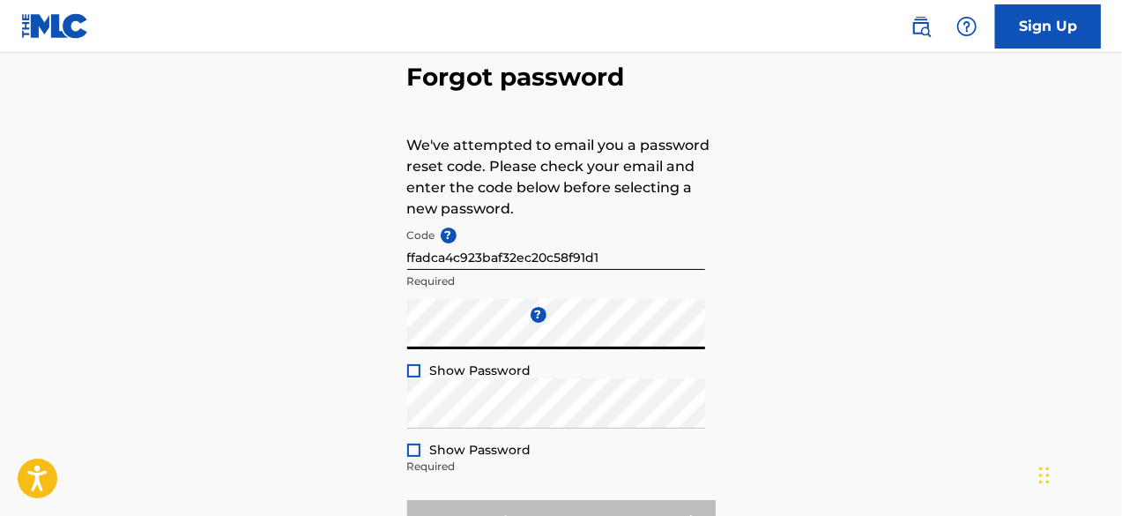
scroll to position [92, 0]
click at [416, 376] on div at bounding box center [413, 370] width 13 height 13
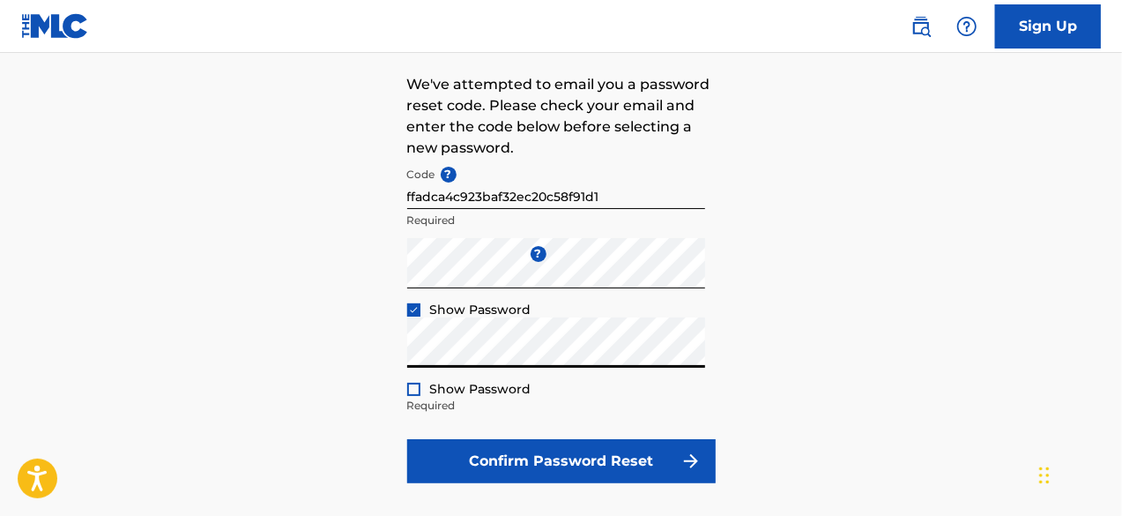
scroll to position [221, 0]
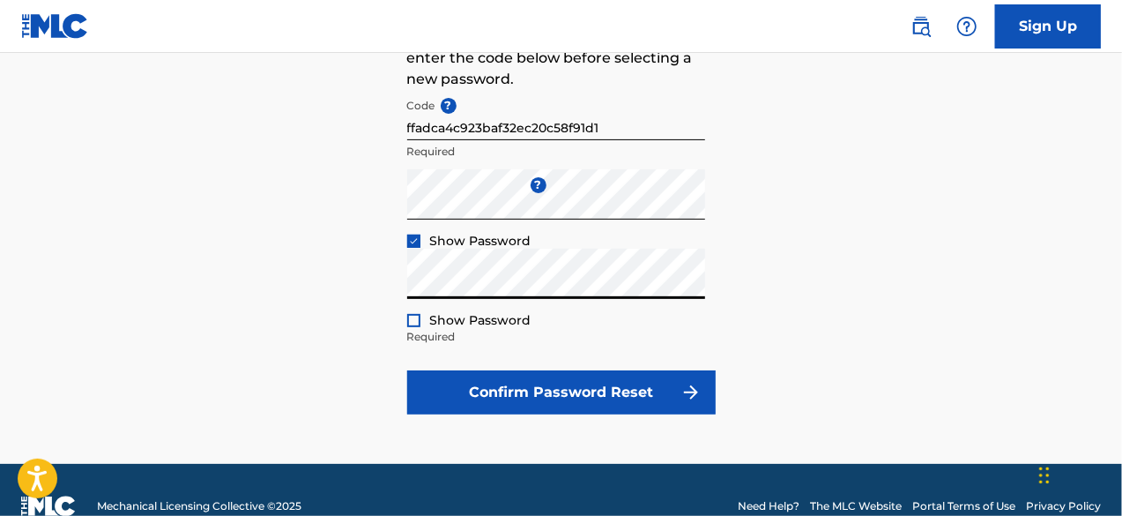
click at [413, 325] on div at bounding box center [413, 320] width 13 height 13
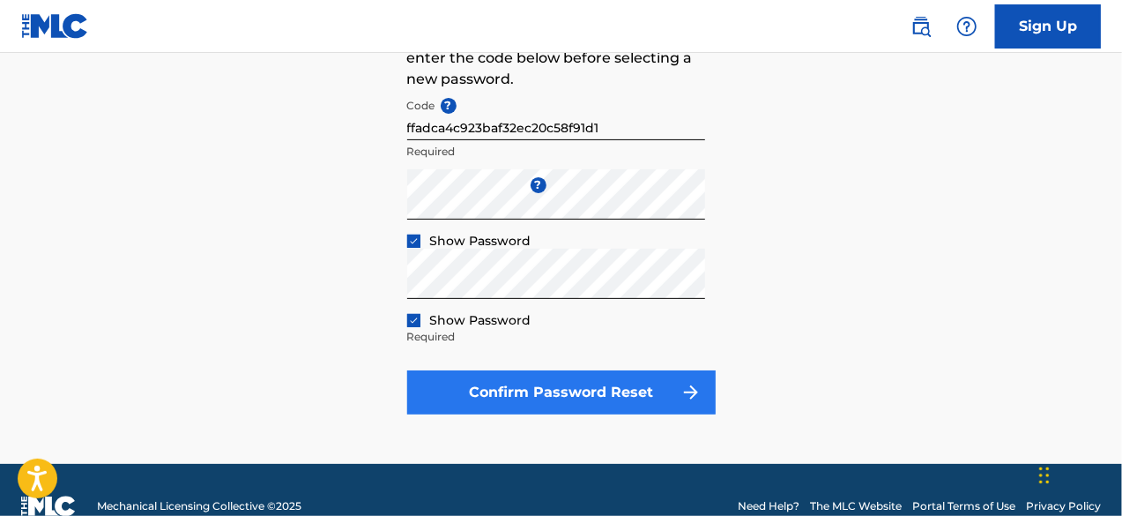
click at [628, 401] on button "Confirm Password Reset" at bounding box center [561, 392] width 309 height 44
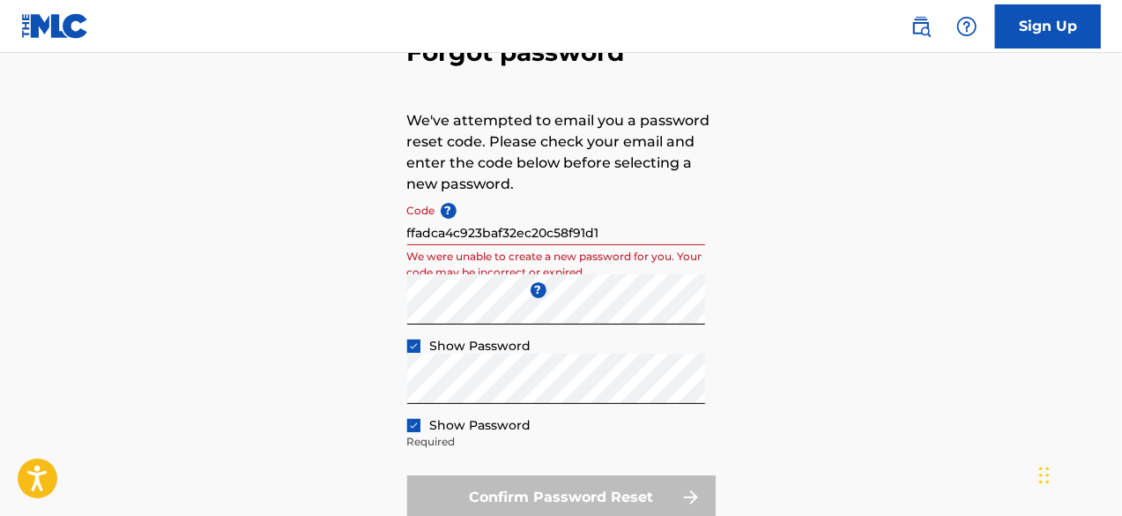
scroll to position [117, 0]
click at [445, 205] on span "?" at bounding box center [449, 210] width 16 height 16
click at [445, 205] on input "ffadca4c923baf32ec20c58f91d1" at bounding box center [556, 219] width 298 height 50
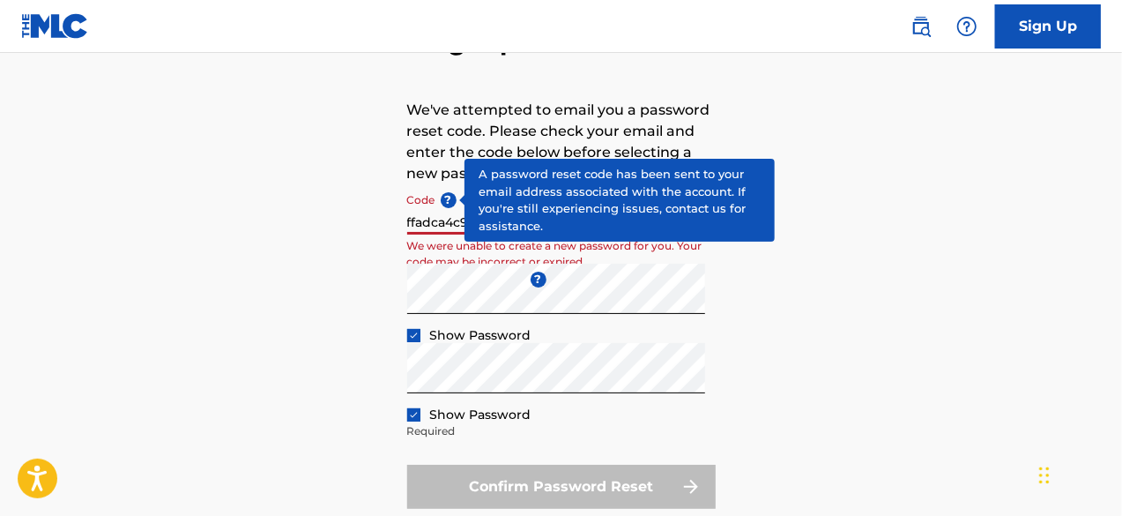
scroll to position [125, 0]
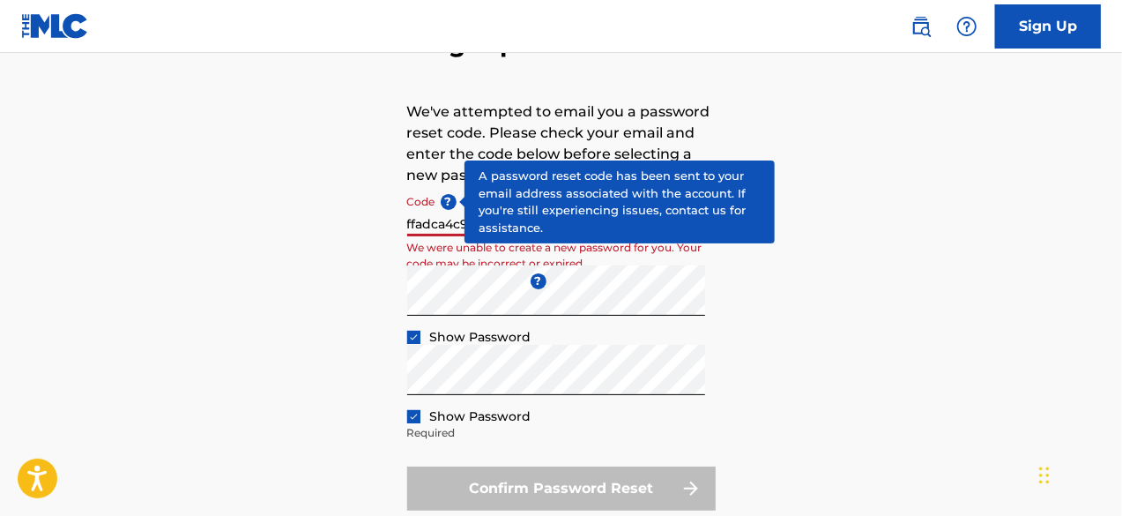
click at [418, 234] on input "ffadca4c923baf32ec20c58f91d1" at bounding box center [556, 211] width 298 height 50
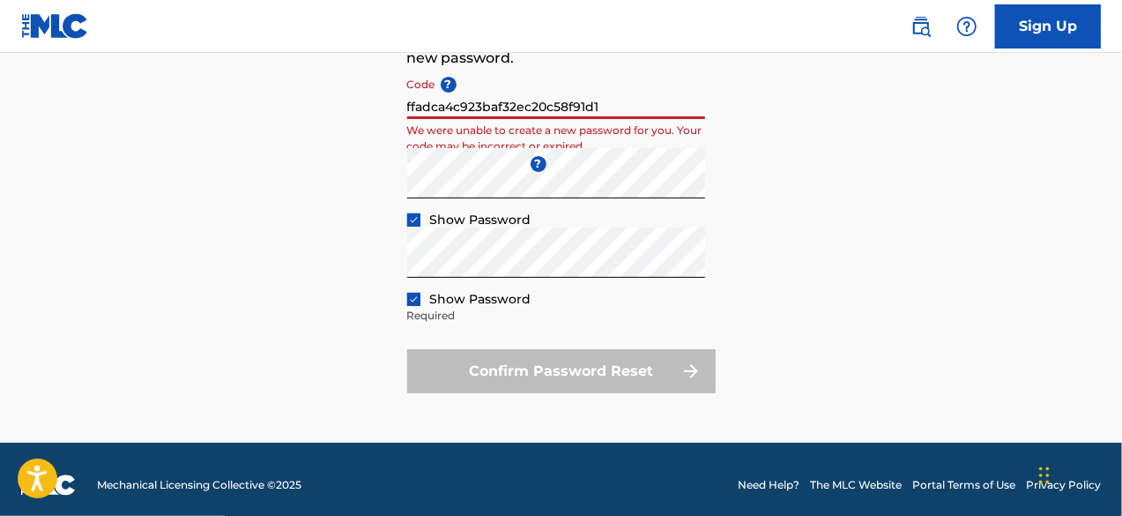
scroll to position [244, 0]
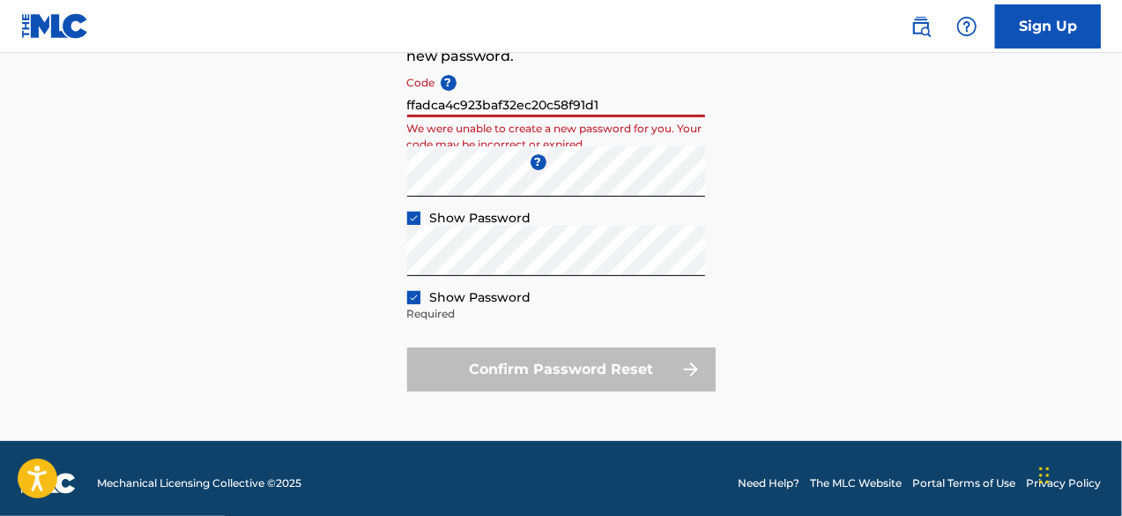
click at [472, 370] on div "Confirm Password Reset" at bounding box center [561, 369] width 309 height 44
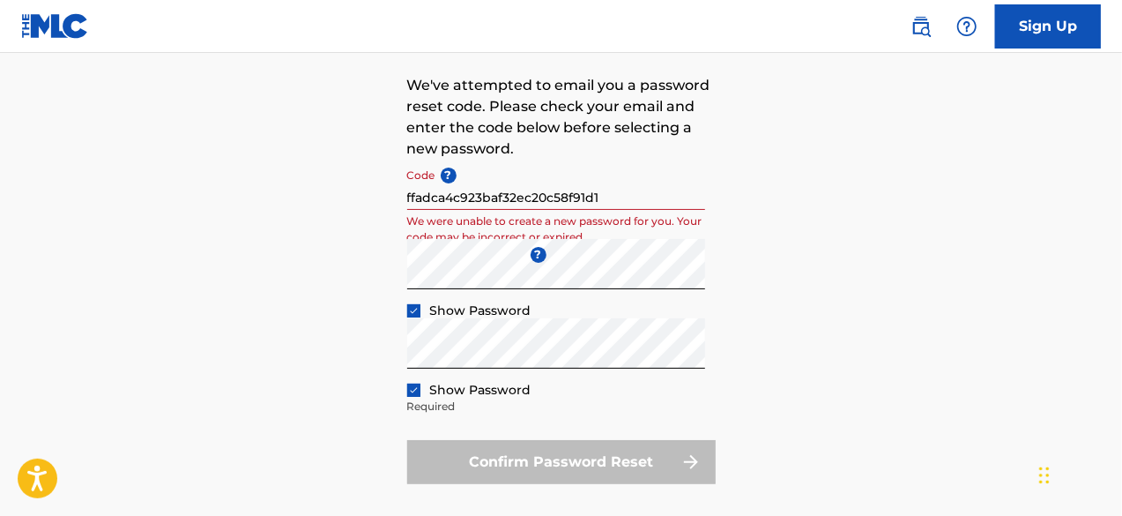
scroll to position [0, 0]
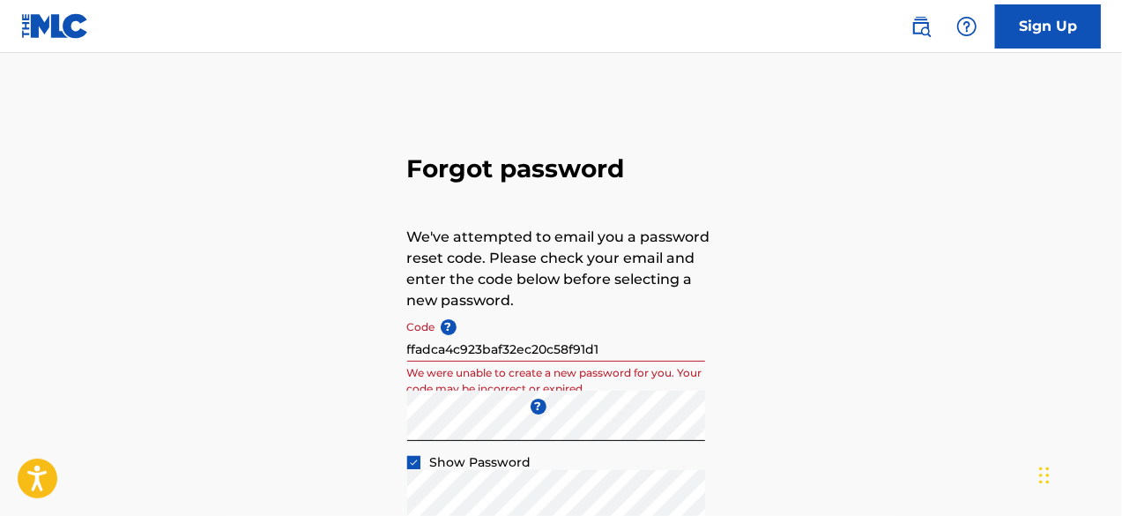
scroll to position [136, 0]
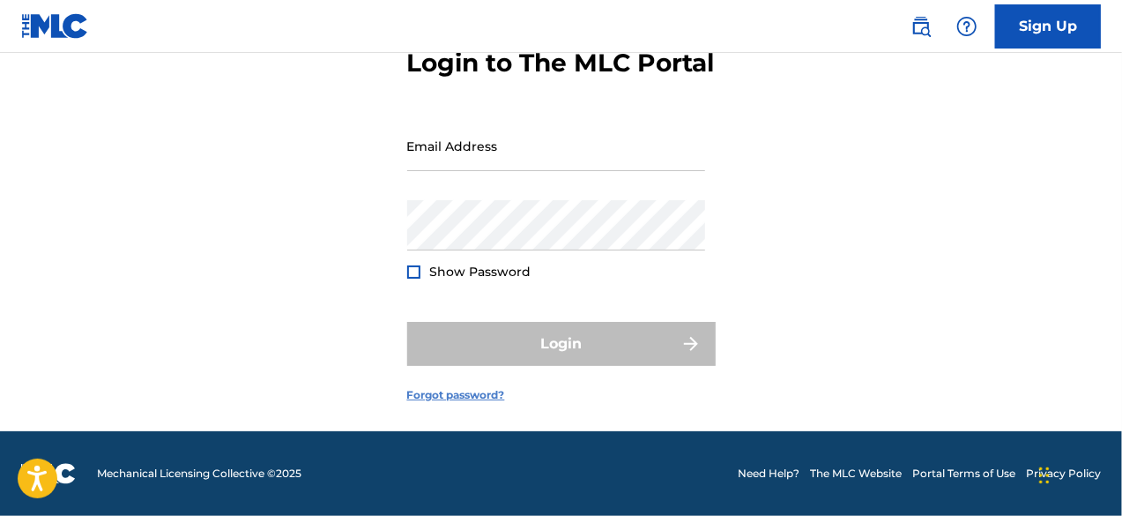
click at [462, 396] on link "Forgot password?" at bounding box center [456, 395] width 98 height 16
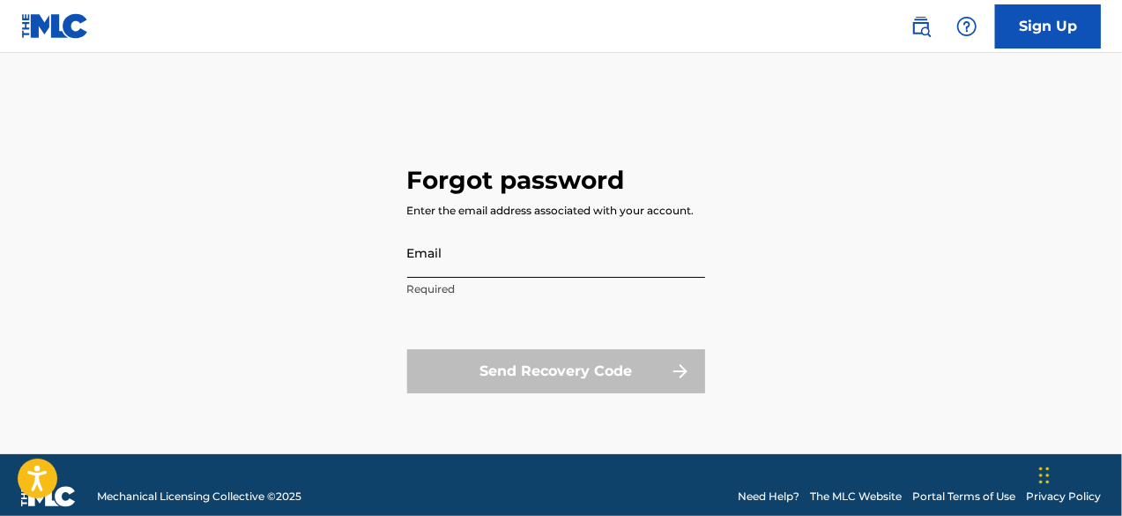
click at [420, 257] on input "Email" at bounding box center [556, 252] width 298 height 50
type input "[EMAIL_ADDRESS][DOMAIN_NAME]"
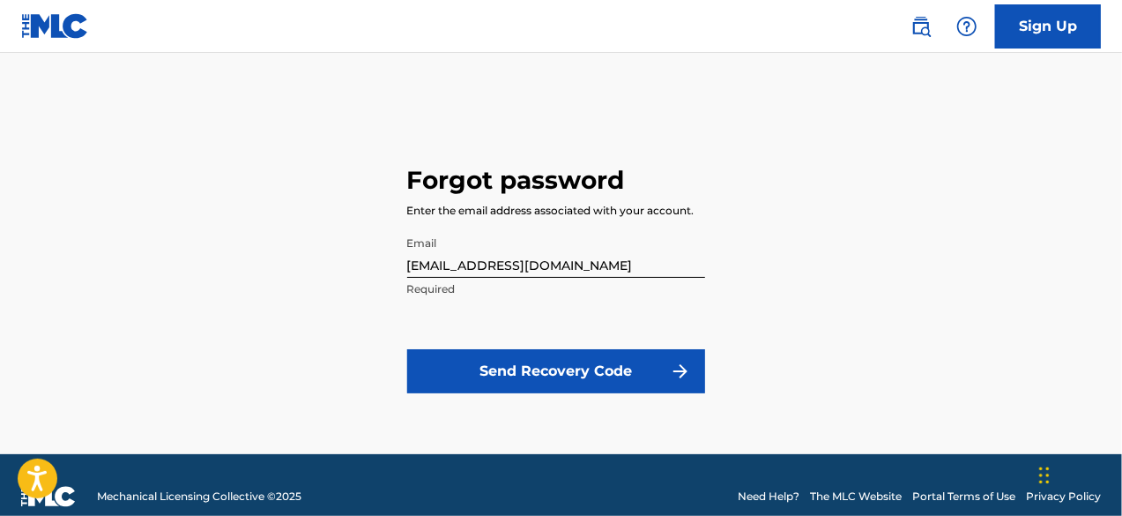
click at [523, 394] on form "Email [EMAIL_ADDRESS][DOMAIN_NAME] Required Send Recovery Code" at bounding box center [556, 320] width 298 height 187
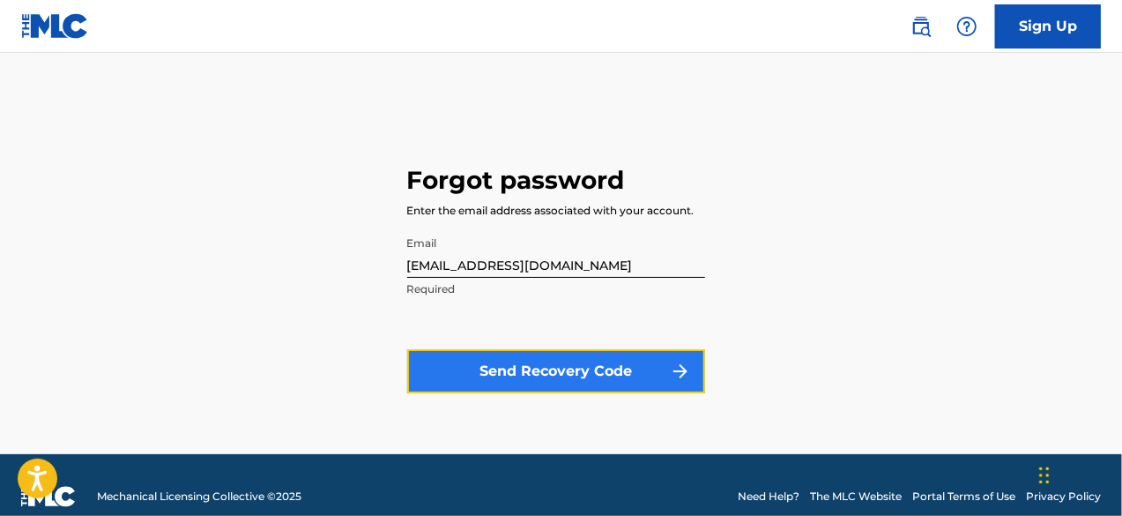
click at [501, 379] on button "Send Recovery Code" at bounding box center [556, 371] width 298 height 44
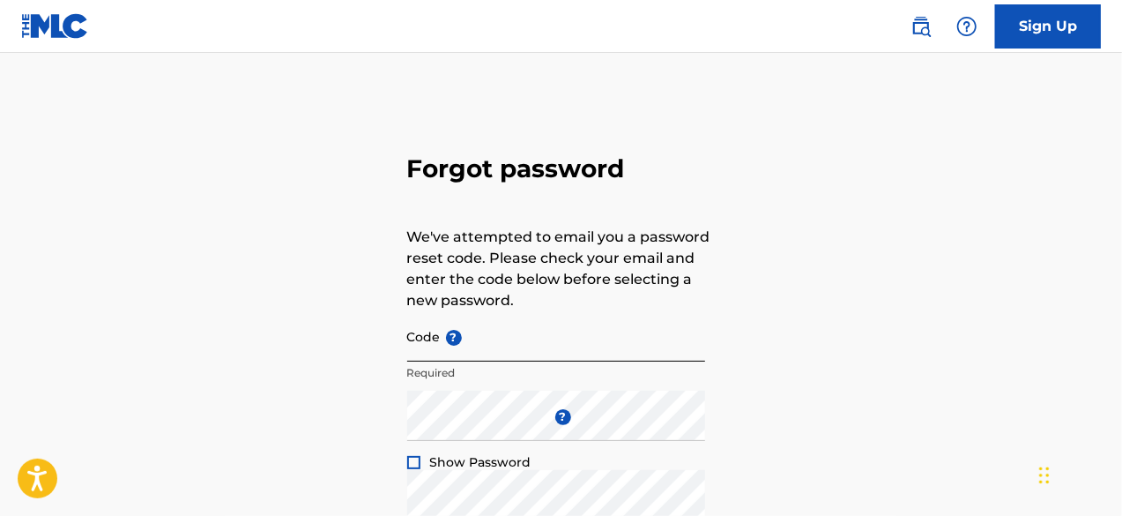
click at [472, 354] on input "Code ?" at bounding box center [556, 336] width 298 height 50
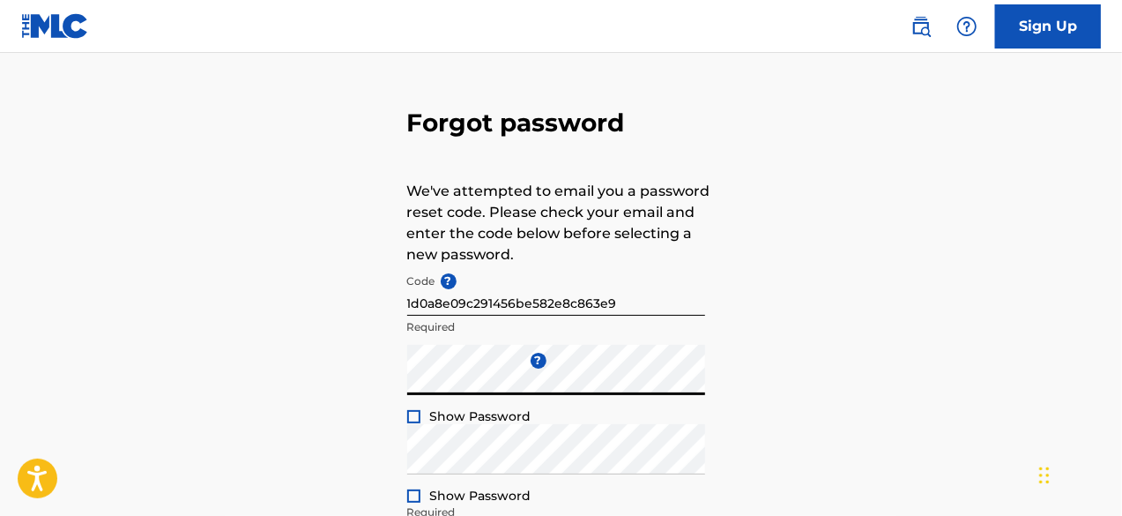
scroll to position [153, 0]
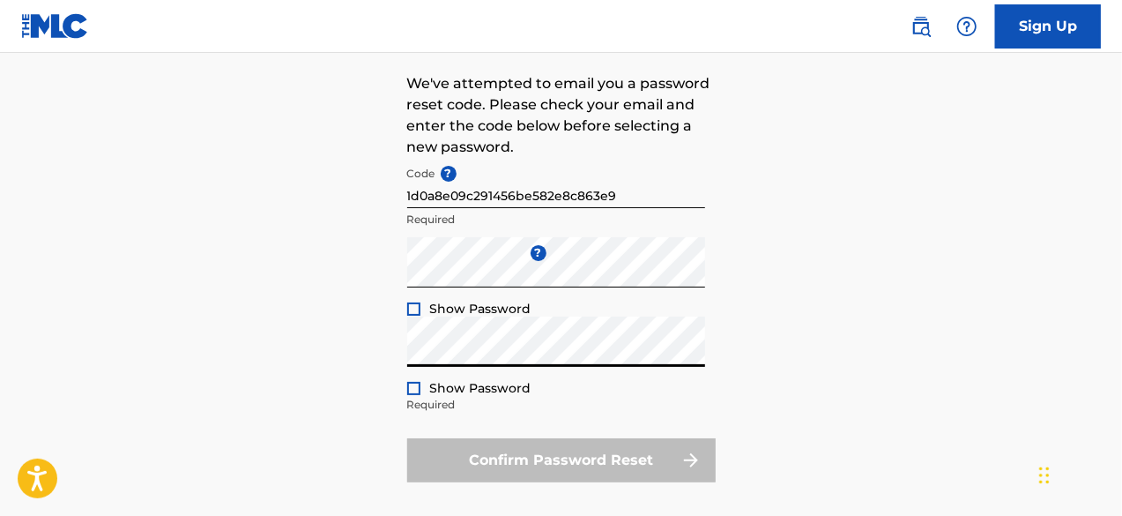
click at [413, 313] on div at bounding box center [413, 308] width 13 height 13
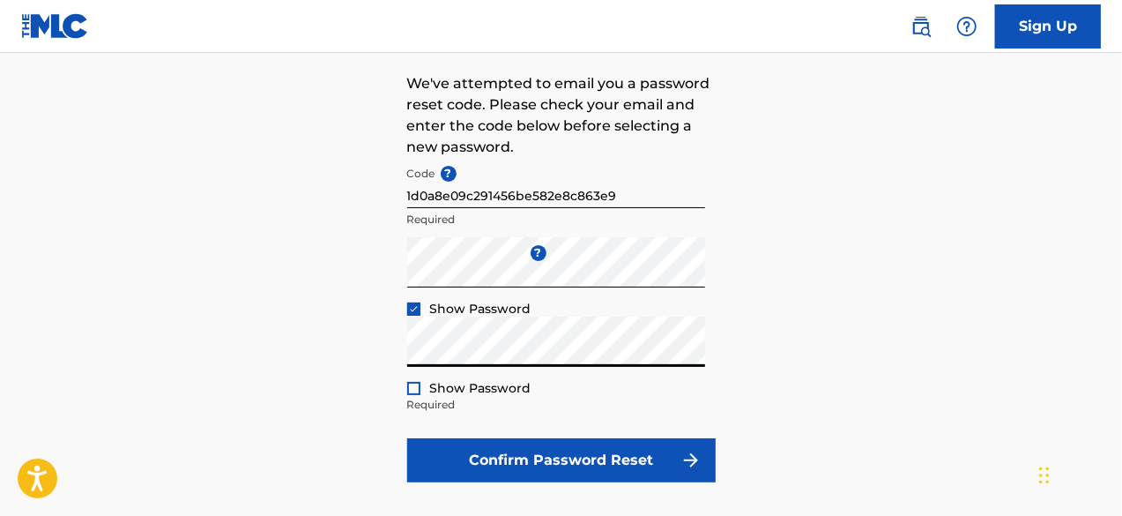
click at [418, 392] on div at bounding box center [413, 388] width 13 height 13
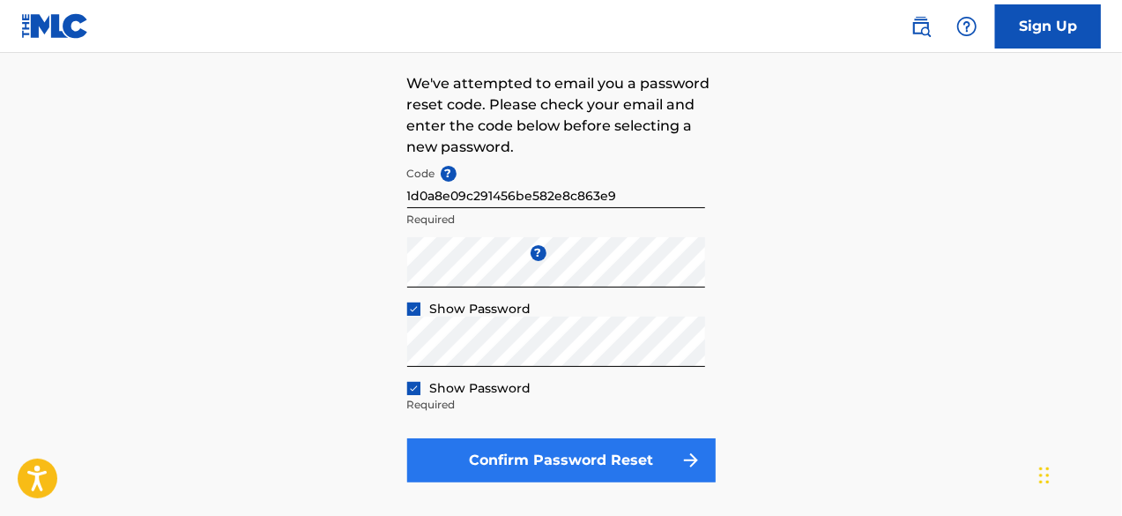
click at [650, 464] on button "Confirm Password Reset" at bounding box center [561, 460] width 309 height 44
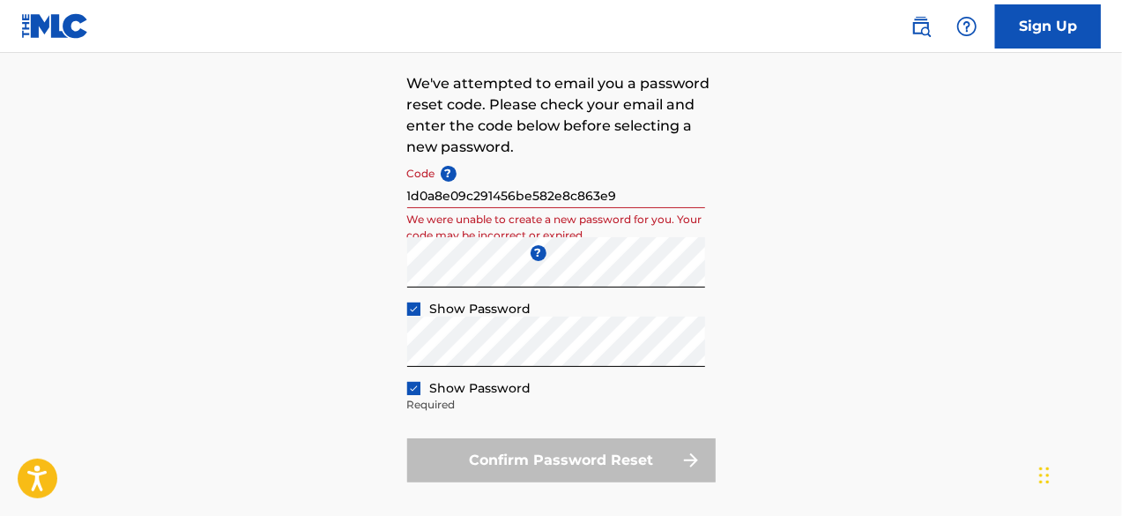
click at [409, 199] on input "1d0a8e09c291456be582e8c863e9" at bounding box center [556, 183] width 298 height 50
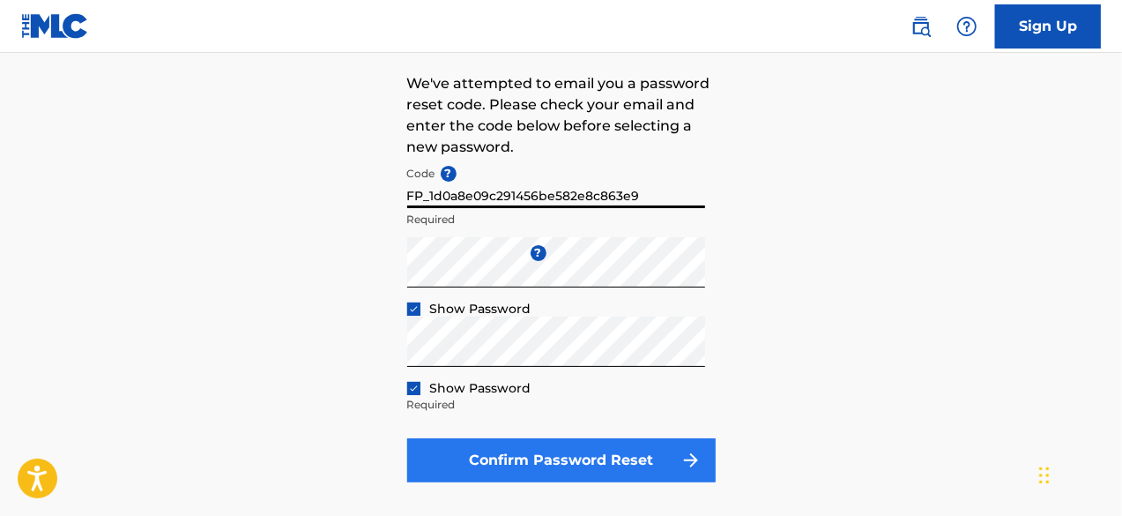
type input "FP_1d0a8e09c291456be582e8c863e9"
click at [622, 460] on button "Confirm Password Reset" at bounding box center [561, 460] width 309 height 44
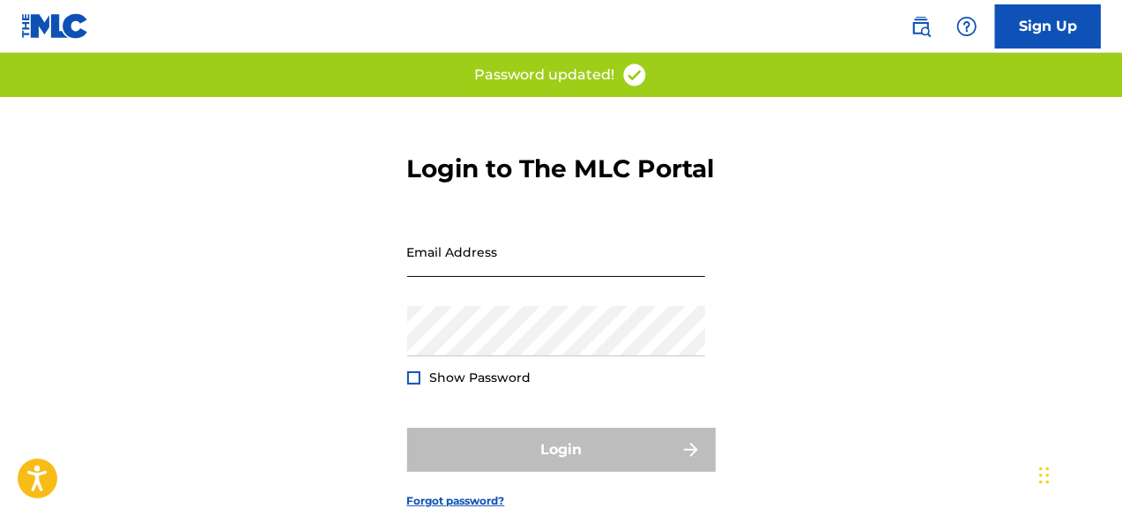
click at [539, 277] on input "Email Address" at bounding box center [556, 252] width 298 height 50
type input "[EMAIL_ADDRESS][DOMAIN_NAME]"
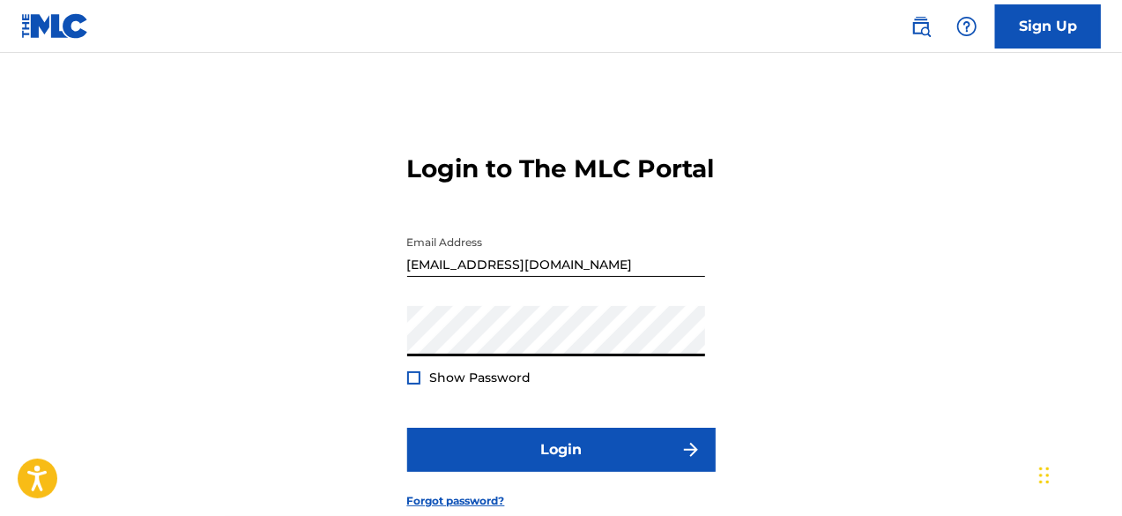
click at [412, 384] on div at bounding box center [413, 377] width 13 height 13
click at [407, 428] on button "Login" at bounding box center [561, 450] width 309 height 44
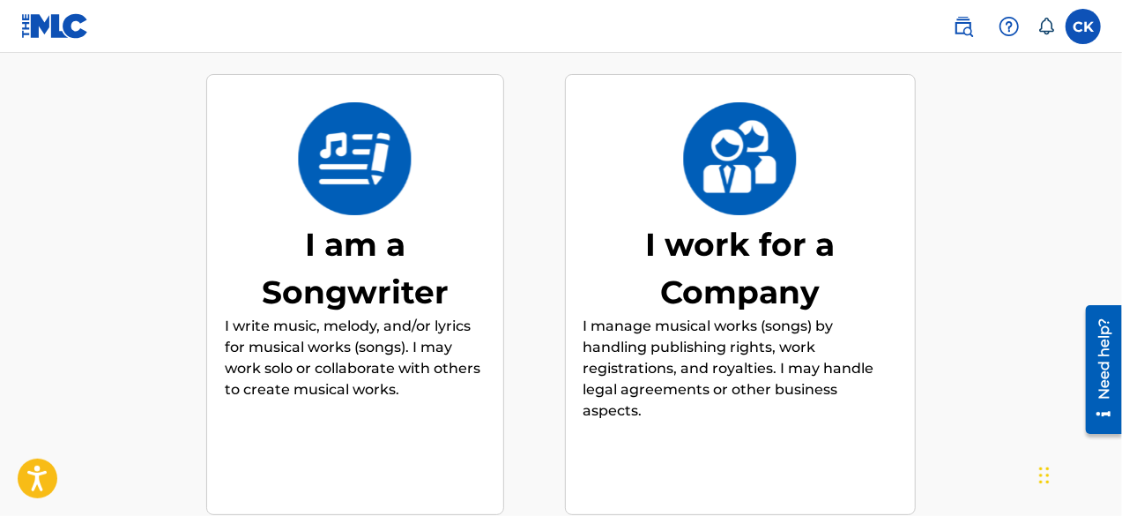
scroll to position [203, 0]
